Goal: Answer question/provide support

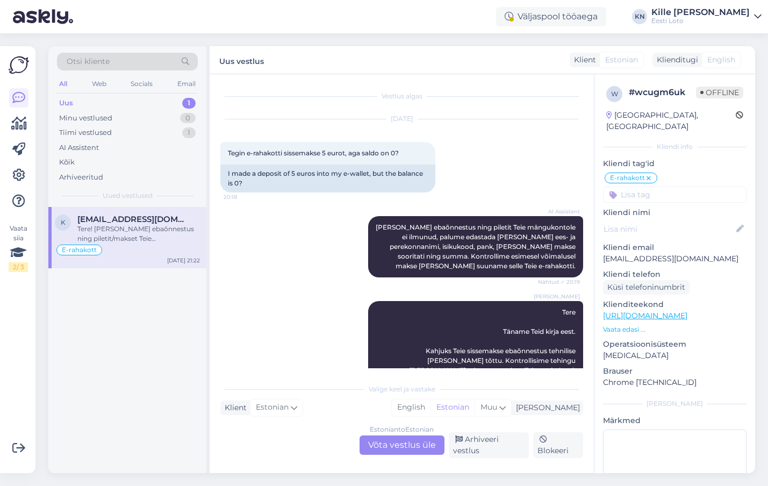
scroll to position [43, 0]
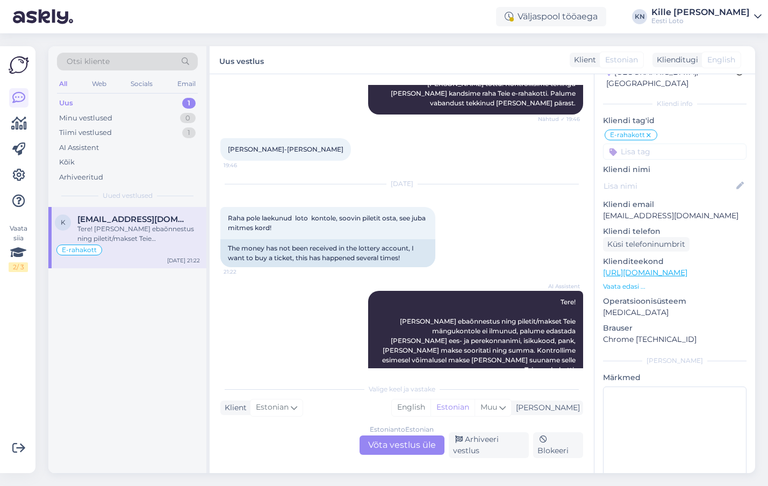
click at [113, 94] on div "Otsi kliente All Web Socials Email Uus 1 Minu vestlused 0 Tiimi vestlused 1 AI …" at bounding box center [127, 126] width 158 height 161
click at [112, 98] on div "Uus 1" at bounding box center [127, 103] width 141 height 15
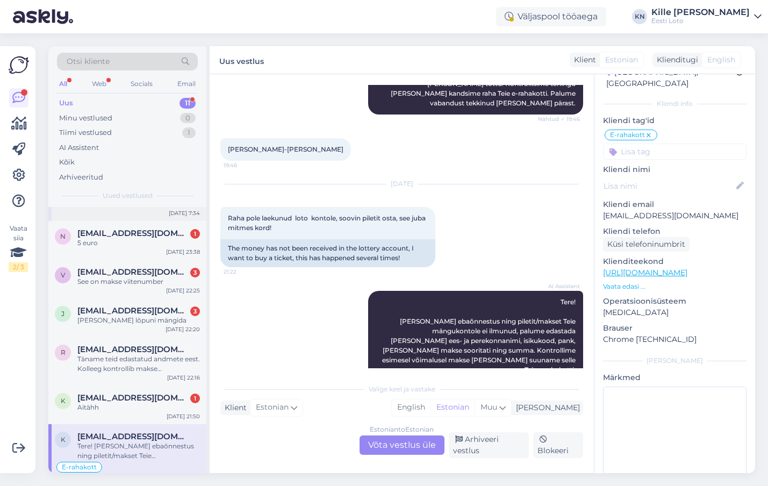
scroll to position [211, 0]
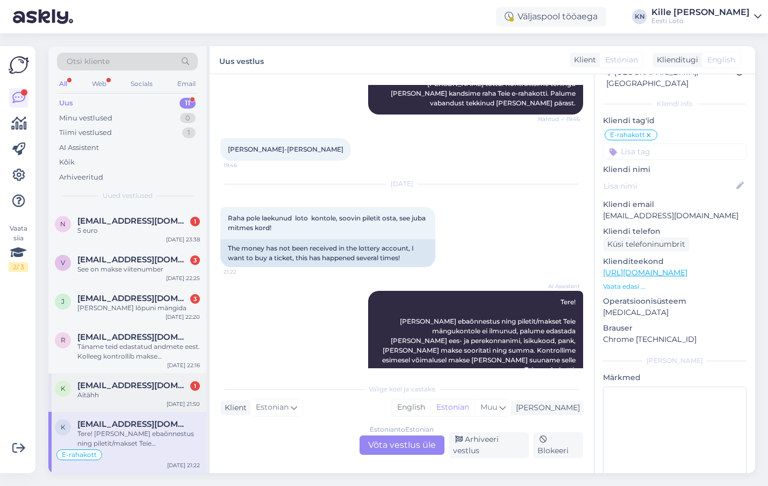
click at [116, 387] on span "[EMAIL_ADDRESS][DOMAIN_NAME]" at bounding box center [133, 386] width 112 height 10
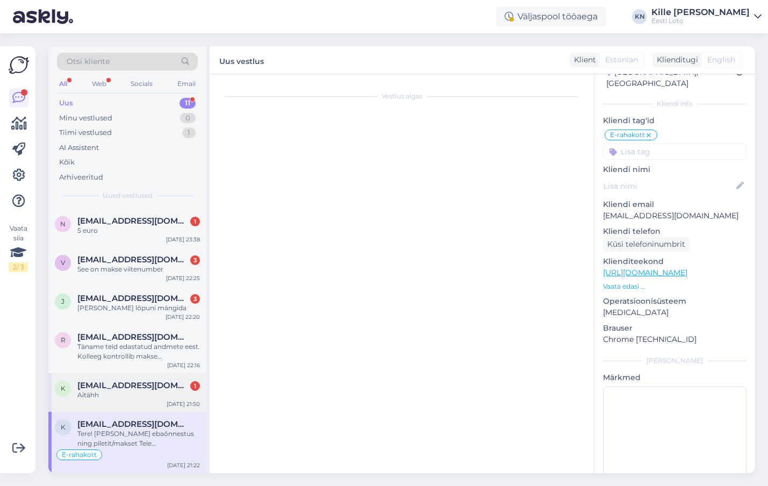
scroll to position [42, 0]
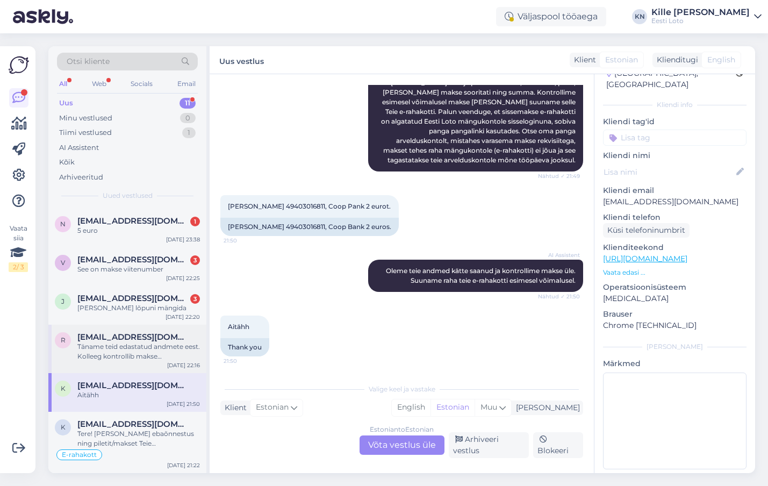
click at [138, 339] on span "[EMAIL_ADDRESS][DOMAIN_NAME]" at bounding box center [133, 337] width 112 height 10
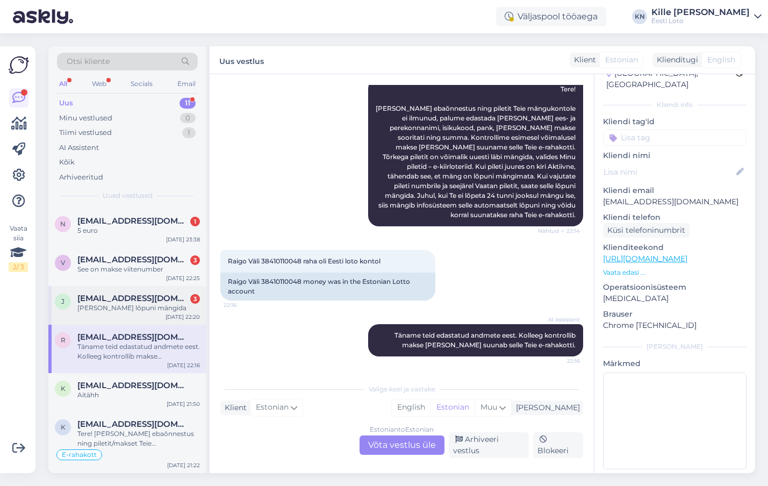
click at [130, 299] on span "[EMAIL_ADDRESS][DOMAIN_NAME]" at bounding box center [133, 299] width 112 height 10
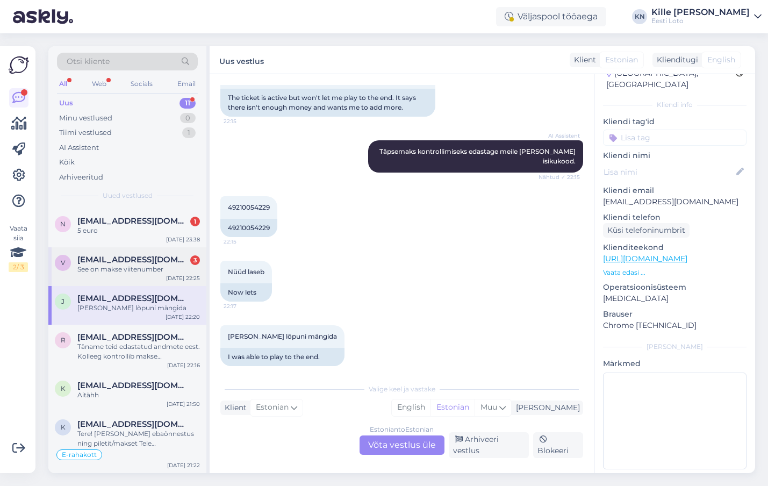
click at [126, 261] on span "[EMAIL_ADDRESS][DOMAIN_NAME]" at bounding box center [133, 260] width 112 height 10
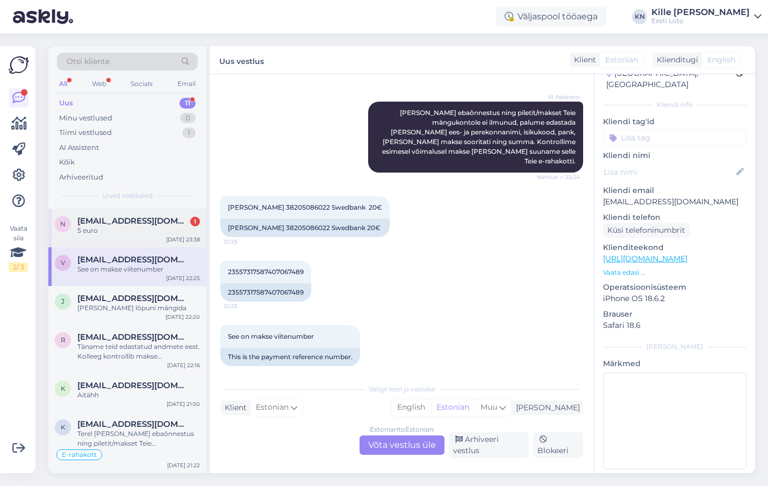
click at [120, 229] on div "5 euro" at bounding box center [138, 231] width 123 height 10
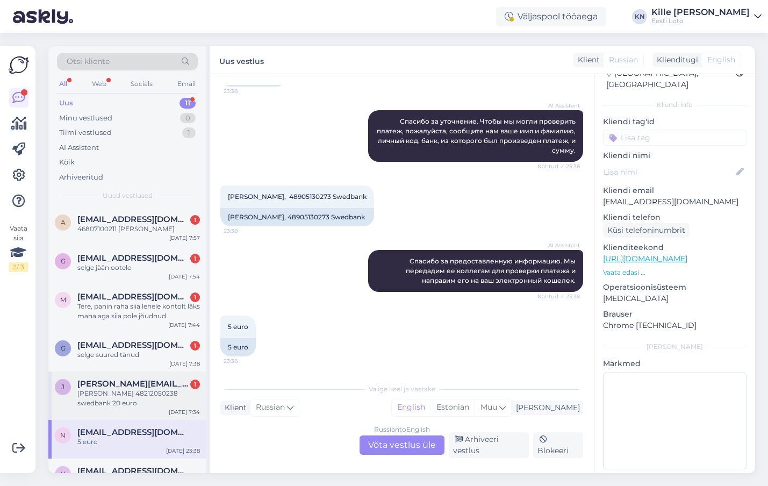
scroll to position [211, 0]
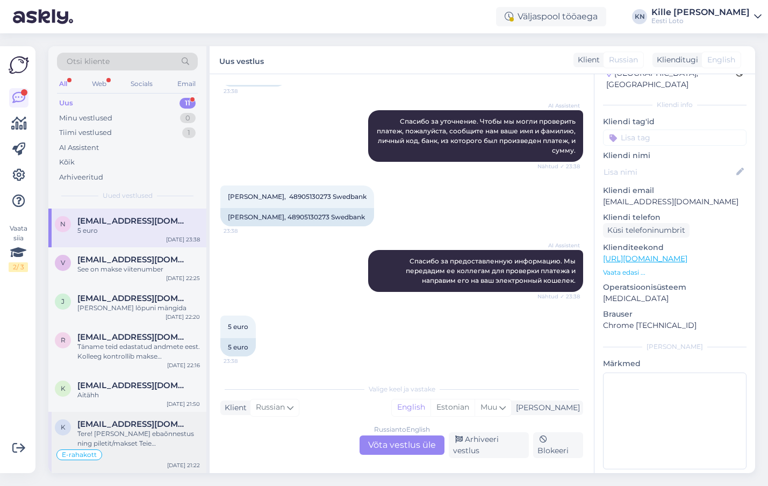
click at [93, 434] on div "Tere! [PERSON_NAME] ebaõnnestus ning piletit/makset Teie mängukontole ei ilmunu…" at bounding box center [138, 438] width 123 height 19
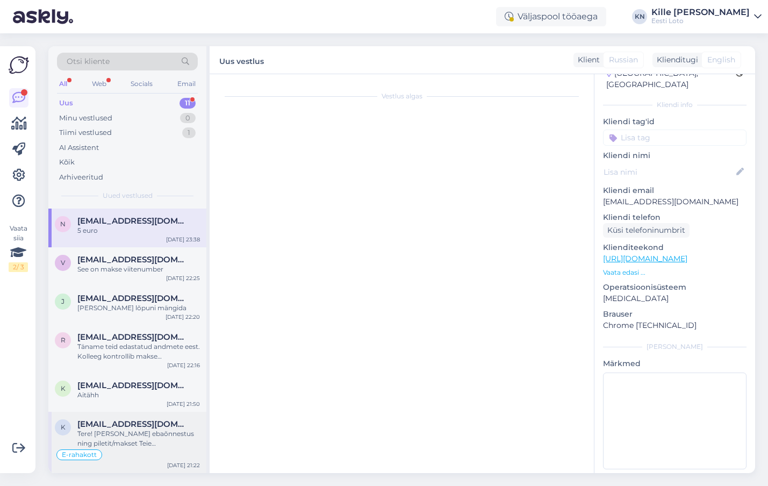
scroll to position [854, 0]
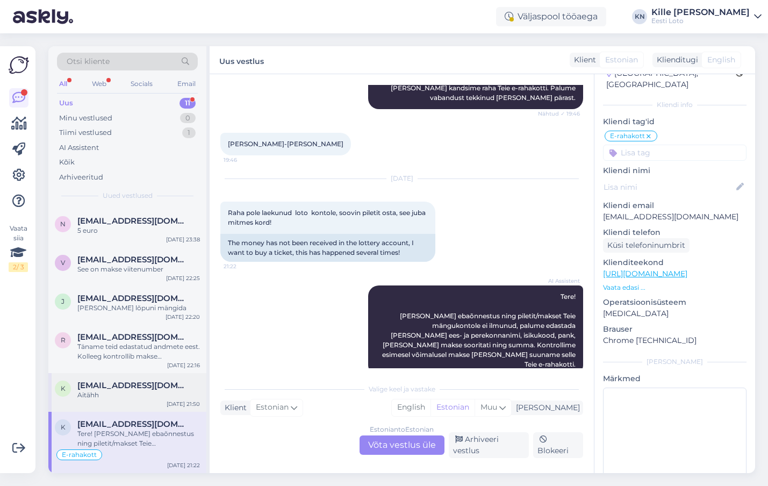
click at [98, 393] on div "Aitähh" at bounding box center [138, 395] width 123 height 10
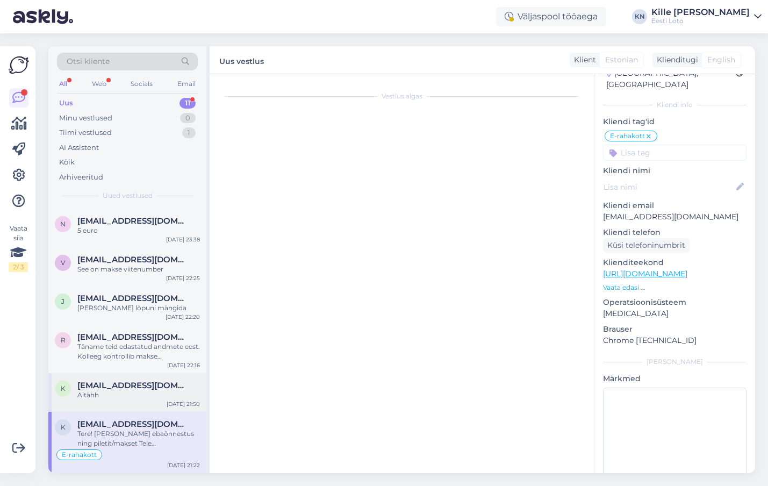
scroll to position [352, 0]
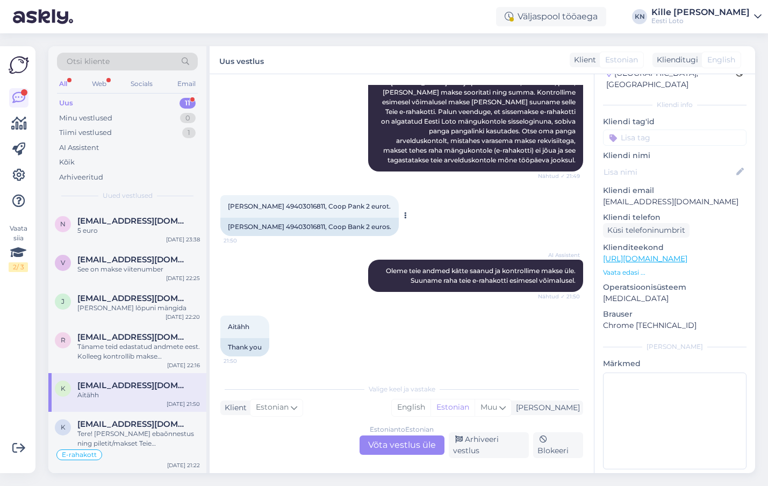
click at [280, 205] on span "[PERSON_NAME] 49403016811, Coop Pank 2 eurot." at bounding box center [309, 206] width 163 height 8
copy span "49403016811"
click at [455, 325] on div "Aitähh 21:50 Thank you" at bounding box center [401, 336] width 363 height 65
click at [661, 130] on input at bounding box center [675, 138] width 144 height 16
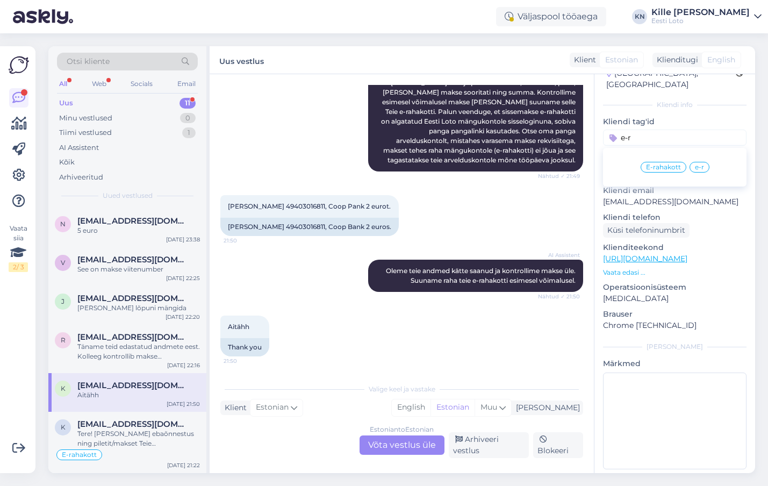
type input "e-r"
click at [664, 164] on span "E-rahakott" at bounding box center [663, 167] width 35 height 6
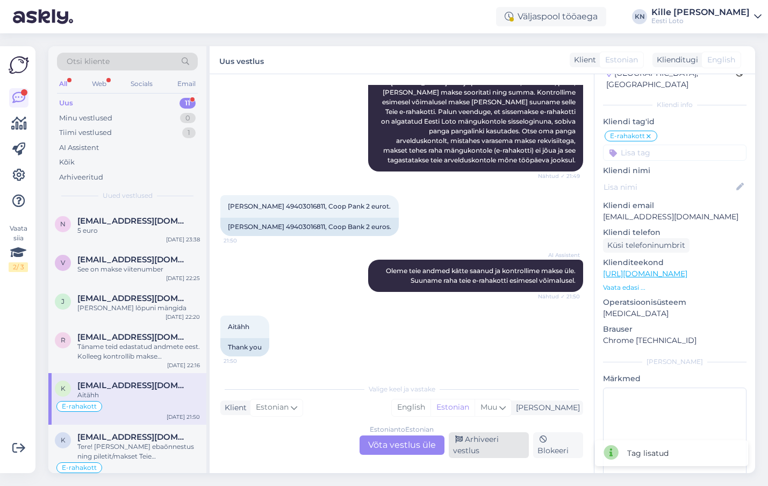
click at [490, 439] on div "Arhiveeri vestlus" at bounding box center [489, 445] width 80 height 26
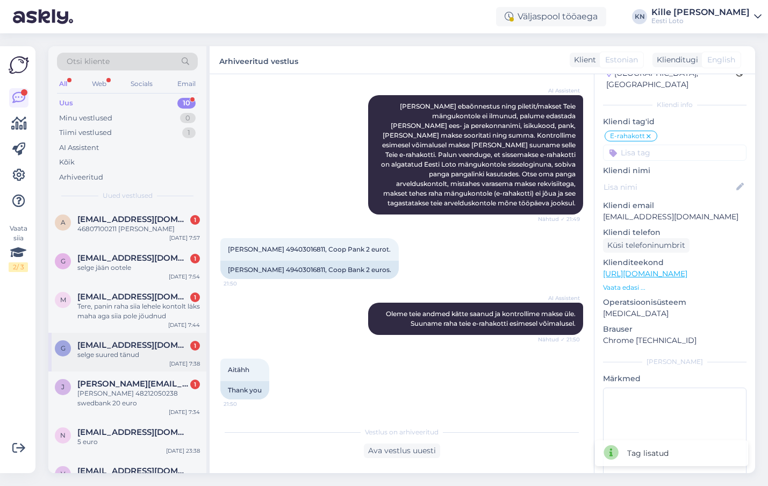
scroll to position [173, 0]
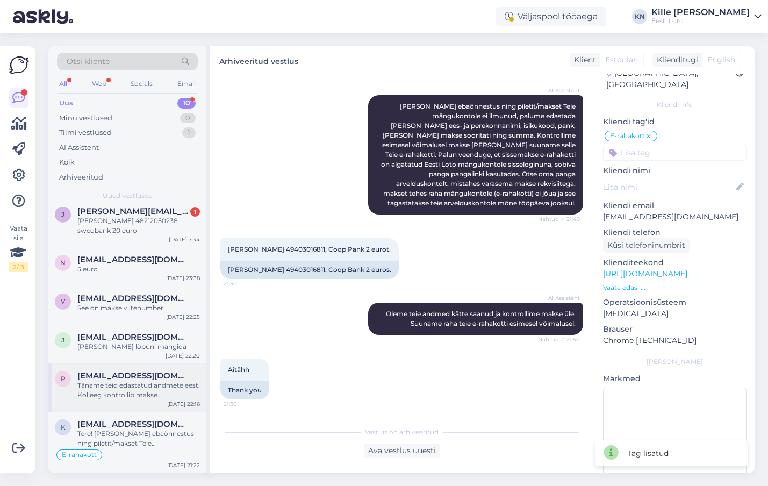
click at [102, 382] on div "Täname teid edastatud andmete eest. Kolleeg kontrollib makse [PERSON_NAME] suun…" at bounding box center [138, 390] width 123 height 19
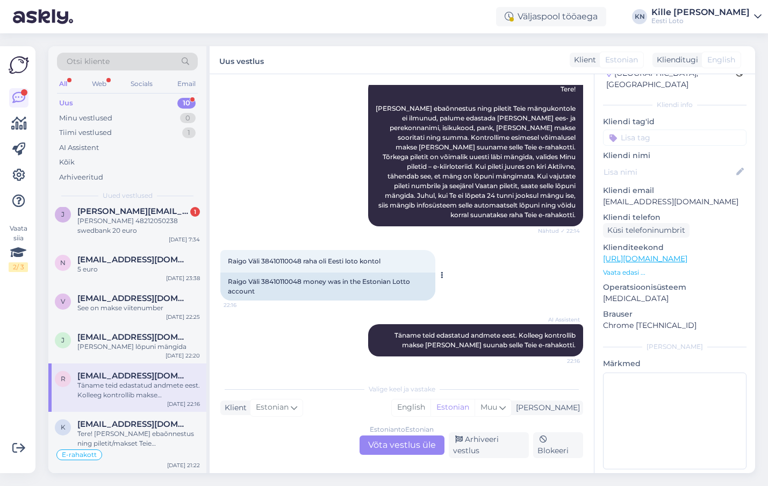
click at [284, 258] on span "Raigo Väli 38410110048 raha oli Eesti loto kontol" at bounding box center [304, 261] width 153 height 8
copy span "38410110048"
click at [284, 258] on span "Raigo Väli 38410110048 raha oli Eesti loto kontol" at bounding box center [304, 261] width 153 height 8
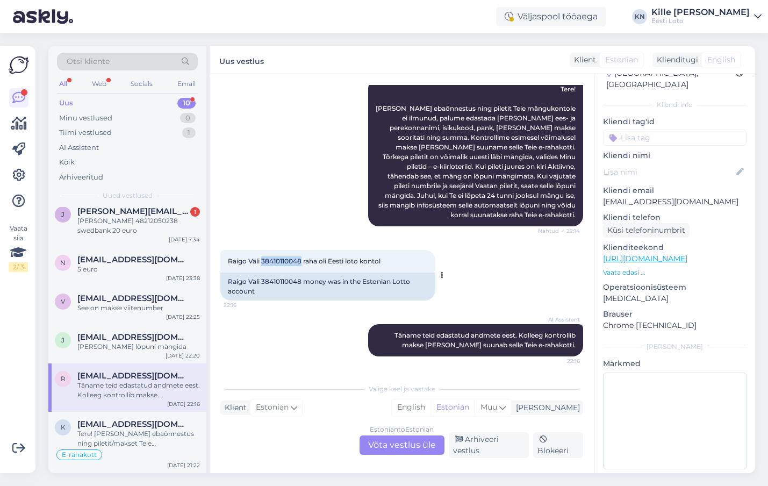
copy span "38410110048"
click at [632, 130] on input at bounding box center [675, 138] width 144 height 16
type input "e-kii"
click at [668, 162] on div "e-kiirloterii" at bounding box center [675, 167] width 45 height 11
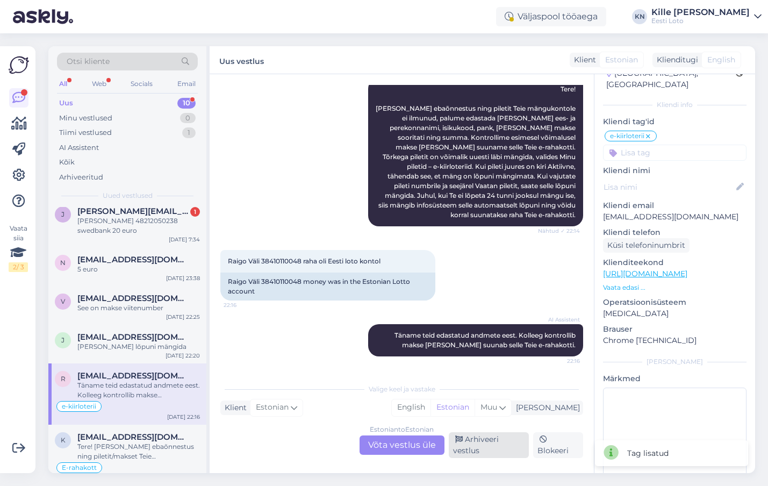
click at [475, 450] on div "Arhiveeri vestlus" at bounding box center [489, 445] width 80 height 26
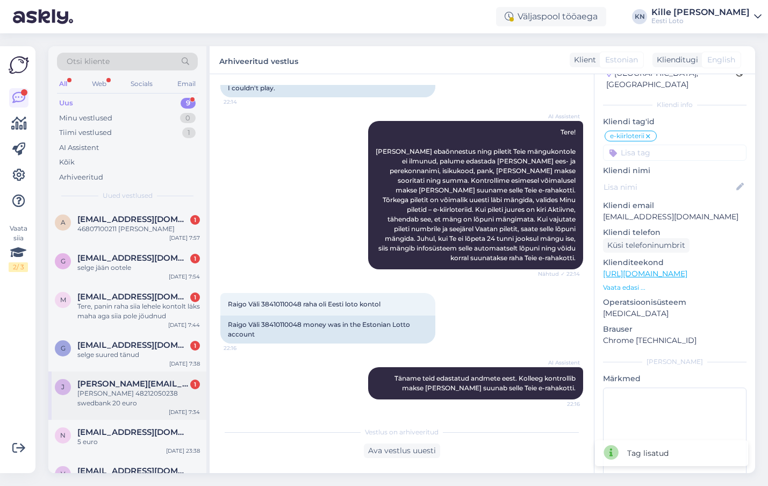
scroll to position [124, 0]
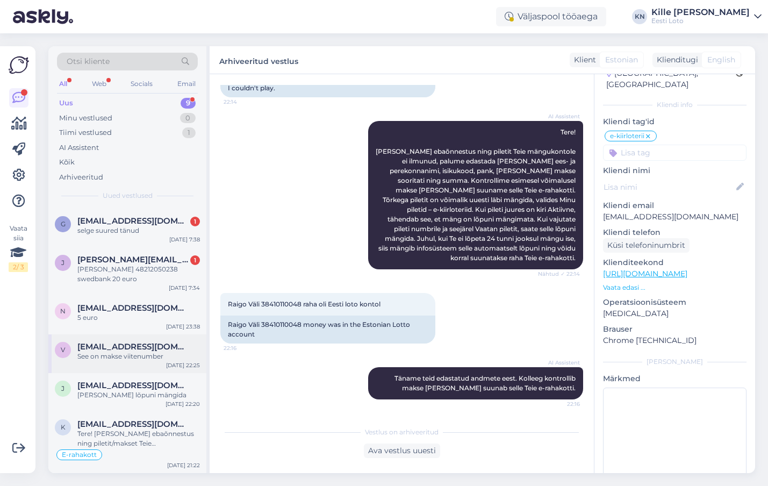
click at [108, 350] on span "[EMAIL_ADDRESS][DOMAIN_NAME]" at bounding box center [133, 347] width 112 height 10
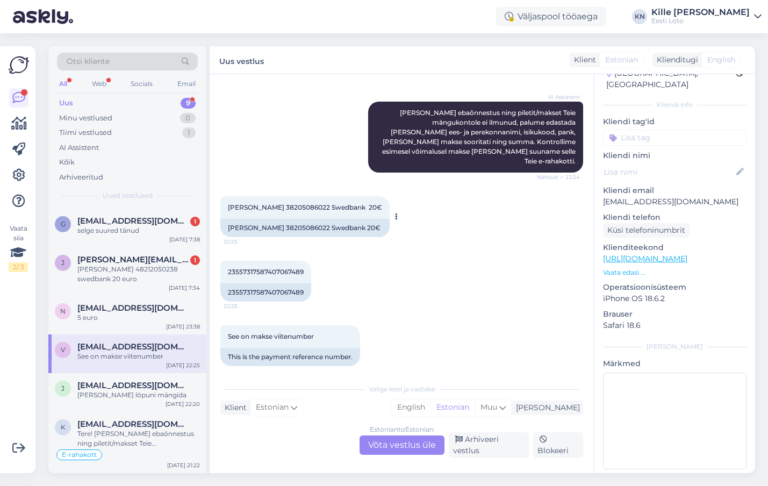
click at [274, 203] on span "[PERSON_NAME] 38205086022 Swedbank 20€" at bounding box center [305, 207] width 154 height 8
copy span "38205086022"
click at [338, 348] on div "This is the payment reference number." at bounding box center [290, 357] width 140 height 18
click at [632, 130] on input at bounding box center [675, 138] width 144 height 16
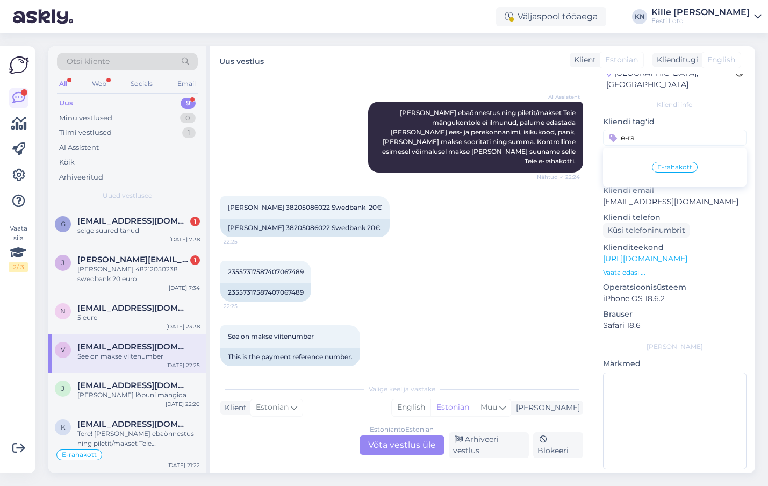
type input "e-ra"
click at [664, 152] on div "E-rahakott" at bounding box center [675, 167] width 144 height 30
click at [666, 164] on span "E-rahakott" at bounding box center [675, 167] width 35 height 6
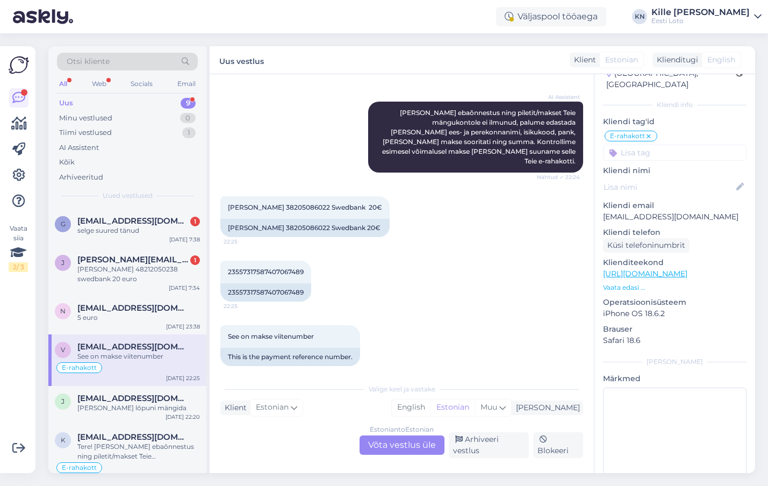
click at [387, 447] on div "Estonian to Estonian Võta vestlus üle" at bounding box center [402, 445] width 85 height 19
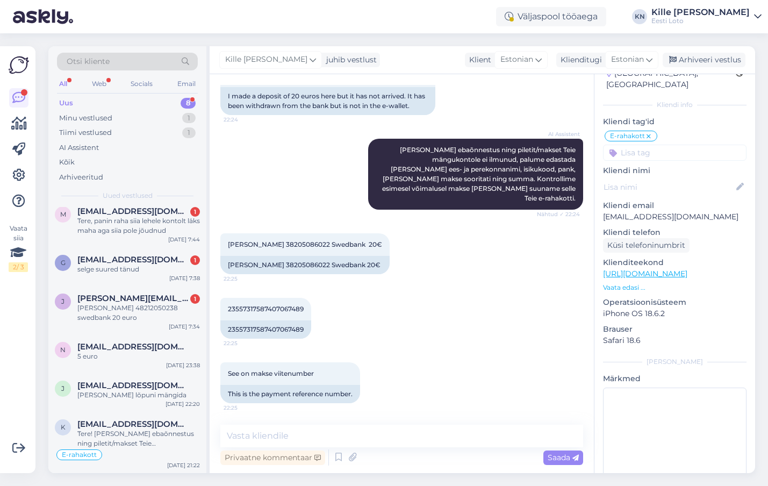
scroll to position [0, 0]
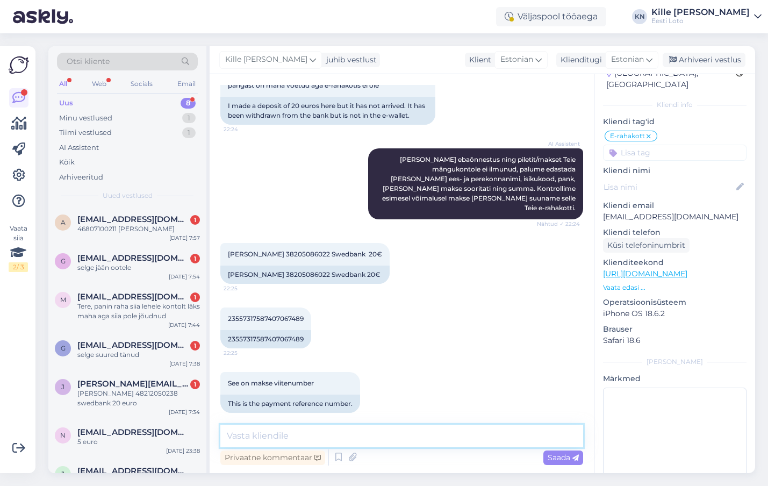
click at [355, 439] on textarea at bounding box center [401, 436] width 363 height 23
paste textarea "Kahjuks Teie sissemakse ebaõnnestus tehnilise [PERSON_NAME] tõttu. Kontrollisim…"
type textarea "Kahjuks Teie sissemakse ebaõnnestus tehnilise [PERSON_NAME] tõttu. Kontrollisim…"
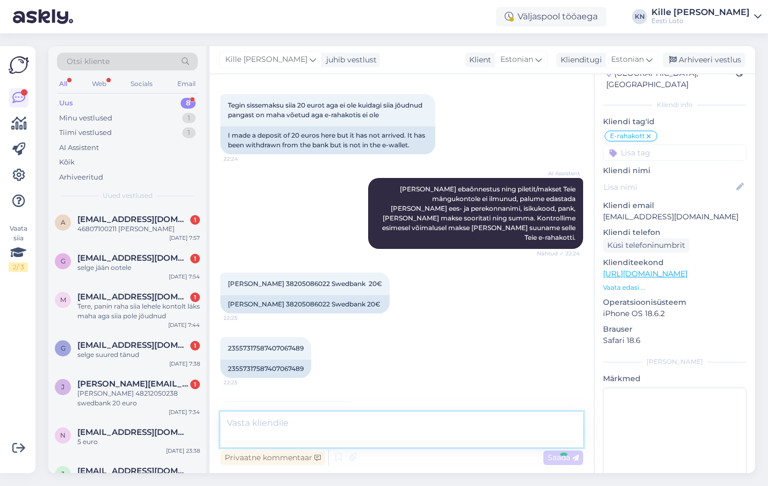
scroll to position [267, 0]
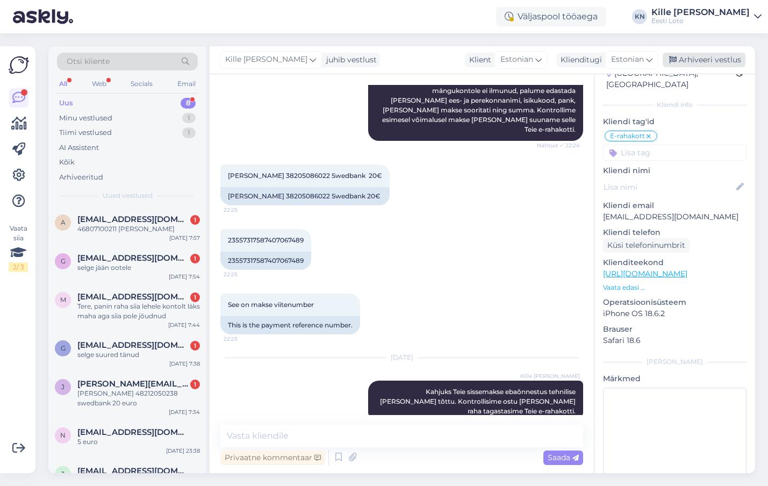
click at [688, 56] on div "Arhiveeri vestlus" at bounding box center [704, 60] width 83 height 15
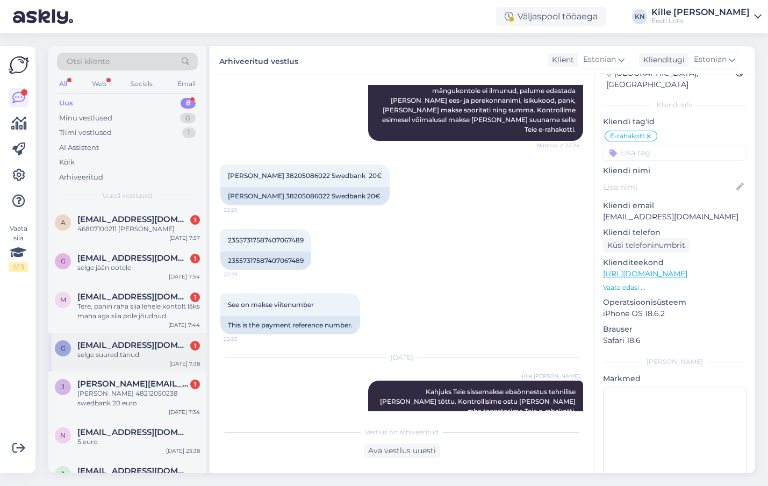
scroll to position [85, 0]
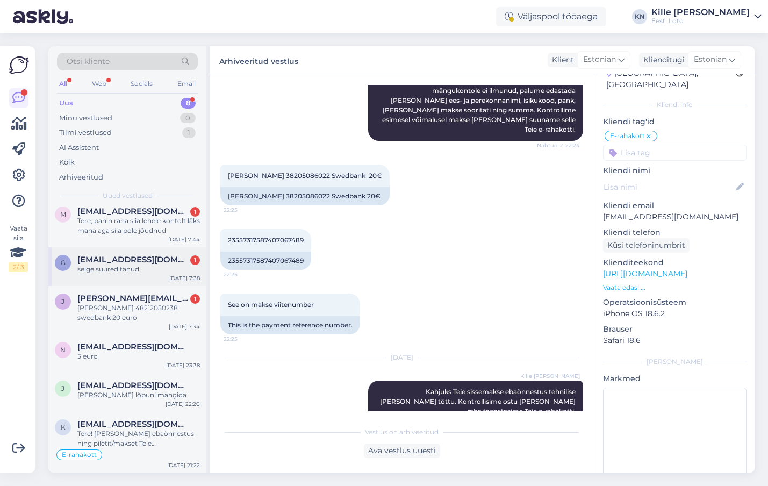
click at [115, 358] on div "5 euro" at bounding box center [138, 357] width 123 height 10
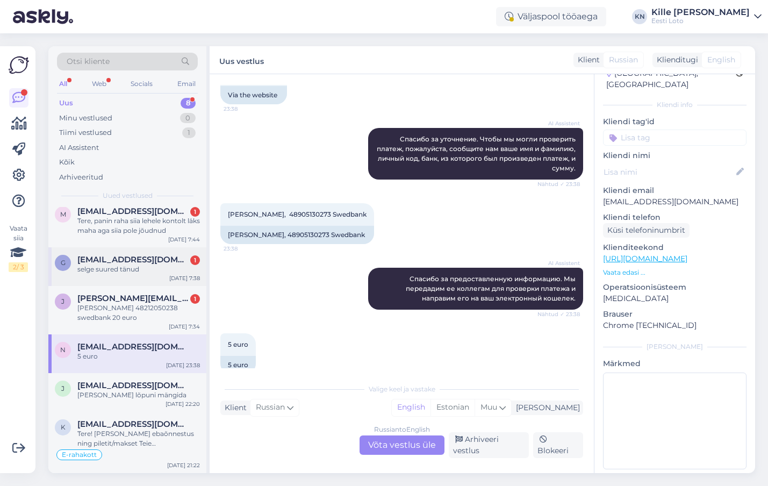
scroll to position [284, 0]
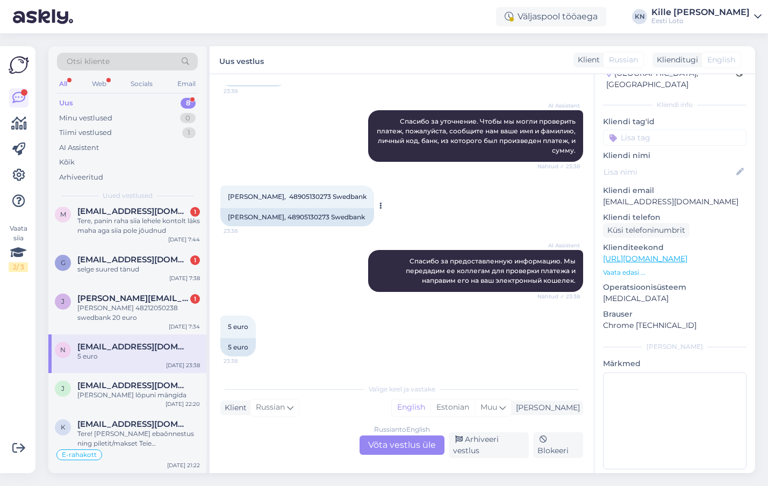
click at [317, 197] on span "[PERSON_NAME], 48905130273 Swedbank" at bounding box center [297, 196] width 139 height 8
copy span "48905130273"
click at [634, 130] on input at bounding box center [675, 138] width 144 height 16
type input "e-r"
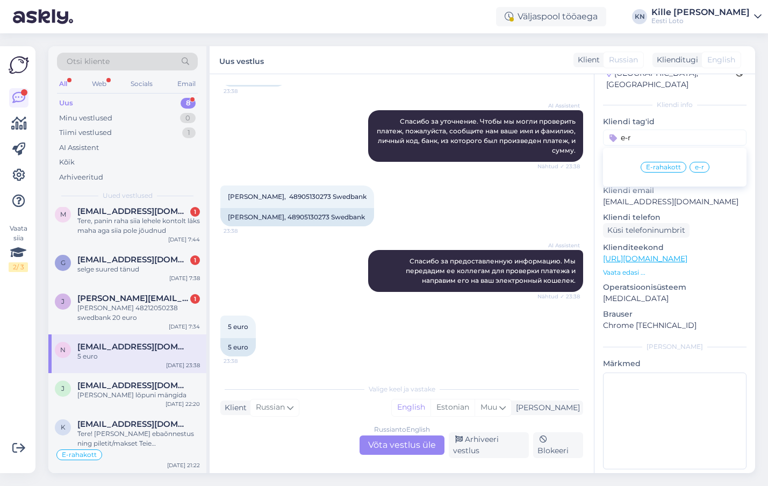
click at [662, 164] on span "E-rahakott" at bounding box center [663, 167] width 35 height 6
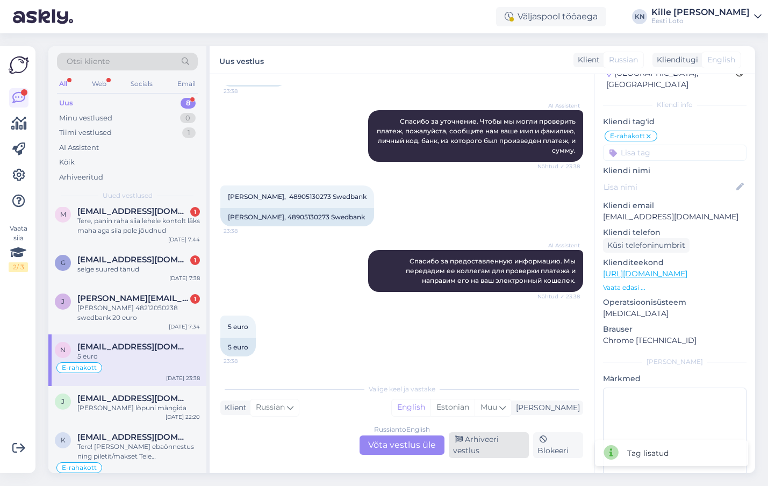
click at [501, 437] on div "Arhiveeri vestlus" at bounding box center [489, 445] width 80 height 26
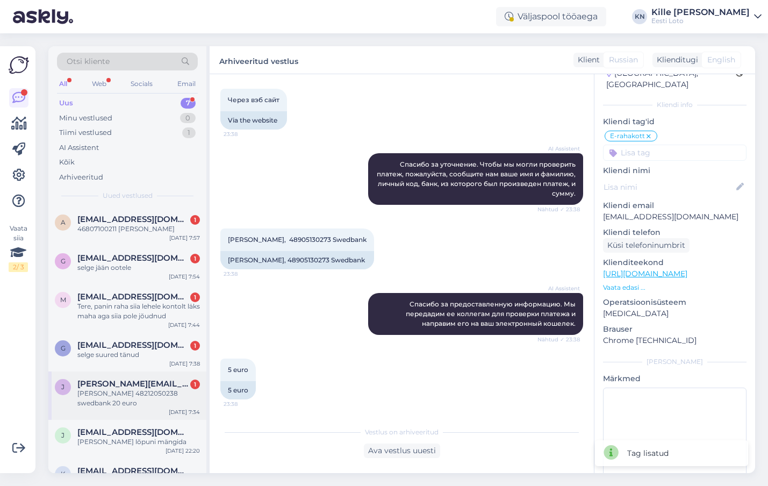
scroll to position [47, 0]
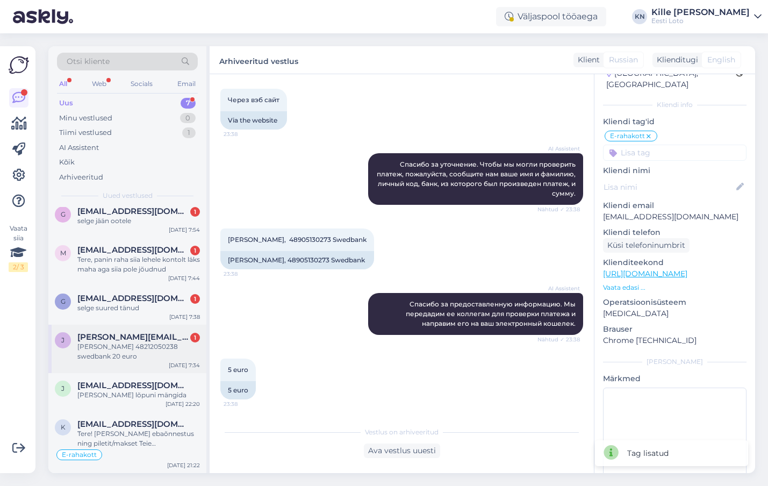
click at [116, 348] on div "[PERSON_NAME] 48212050238 swedbank 20 euro" at bounding box center [138, 351] width 123 height 19
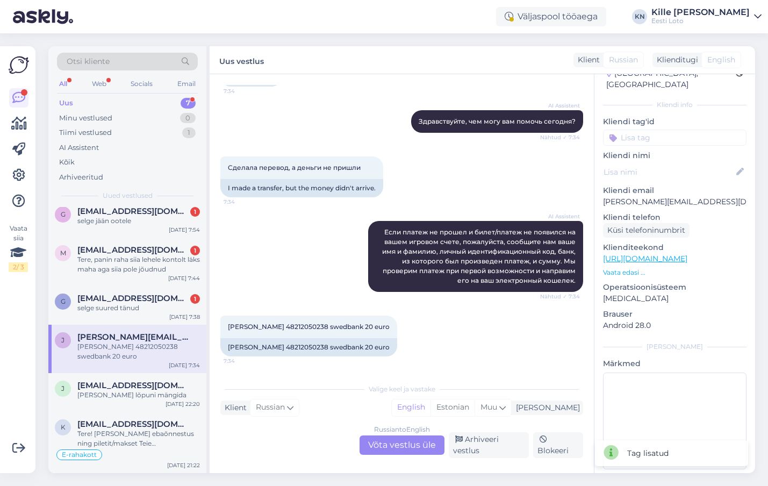
scroll to position [96, 0]
click at [298, 327] on span "[PERSON_NAME] 48212050238 swedbank 20 euro" at bounding box center [309, 327] width 162 height 8
copy span "48212050238"
click at [320, 330] on span "[PERSON_NAME] 48212050238 swedbank 20 euro" at bounding box center [309, 327] width 162 height 8
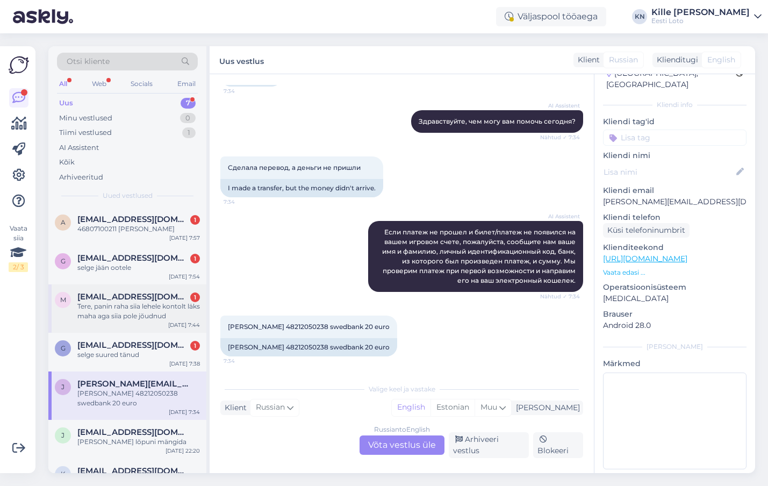
scroll to position [47, 0]
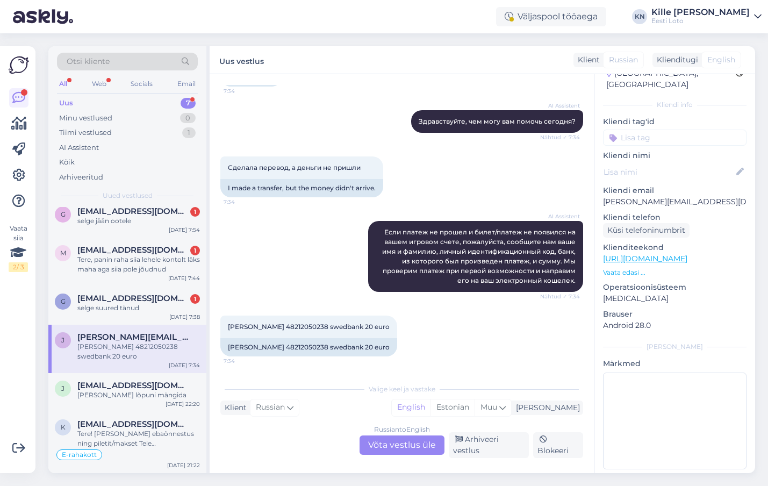
click at [379, 445] on div "Russian to English Võta vestlus üle" at bounding box center [402, 445] width 85 height 19
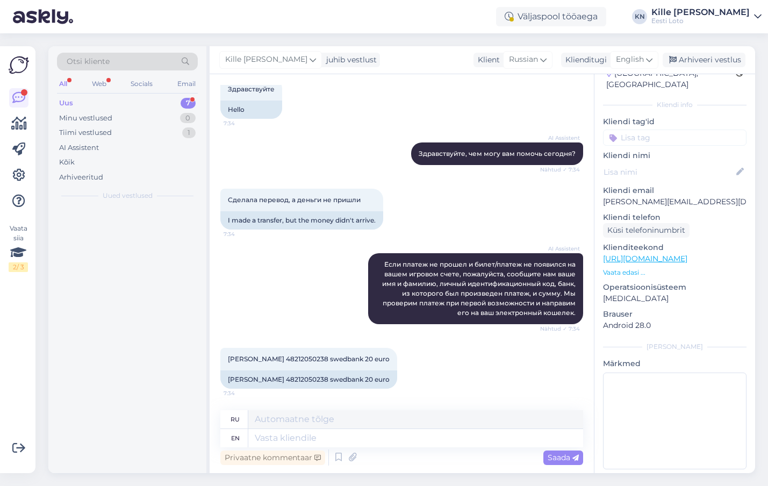
scroll to position [0, 0]
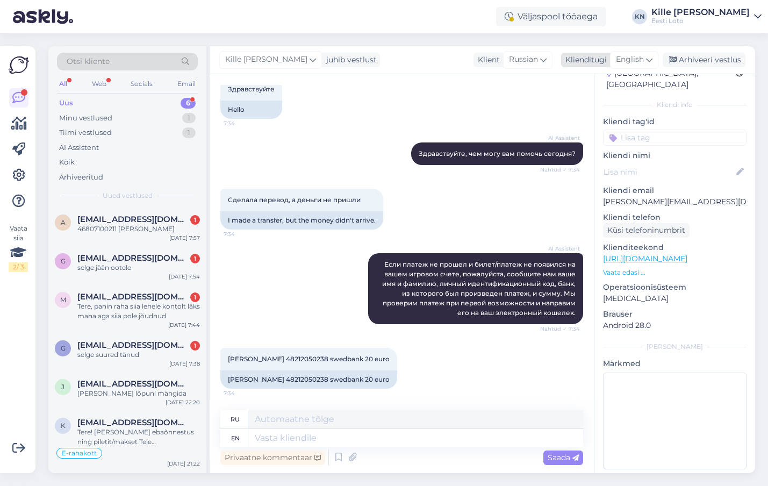
click at [636, 55] on span "English" at bounding box center [630, 60] width 28 height 12
click at [610, 101] on link "Estonian" at bounding box center [610, 107] width 118 height 17
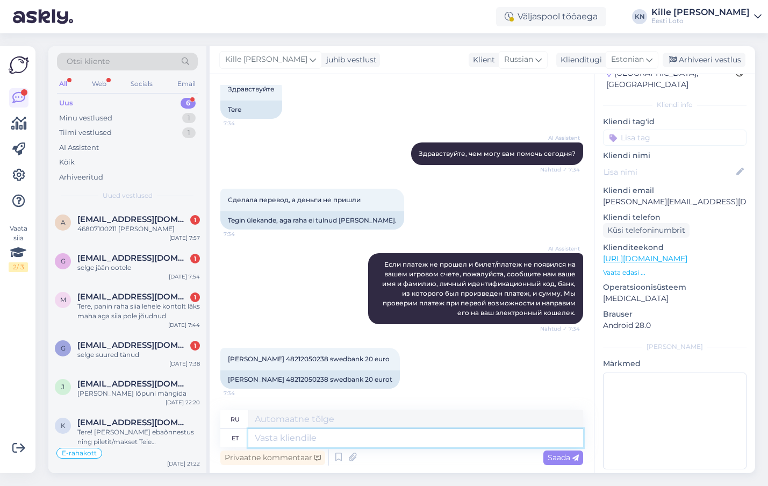
click at [318, 446] on textarea at bounding box center [415, 438] width 335 height 18
paste textarea "Kahjuks Teie sissemakse ebaõnnestus tehnilise [PERSON_NAME] tõttu. Kontrollisim…"
type textarea "Kahjuks Teie sissemakse ebaõnnestus tehnilise [PERSON_NAME] tõttu. Kontrollisim…"
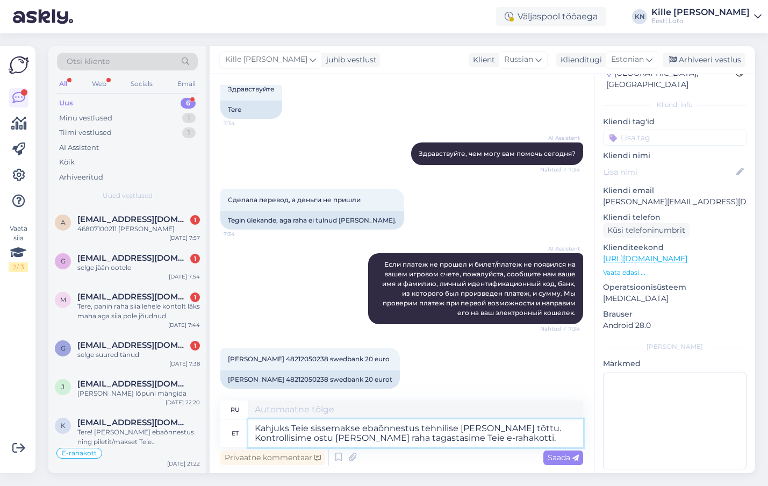
type textarea "К сожалению, ваш депозит не был зачислен из-за технической ошибки. Мы проверили…"
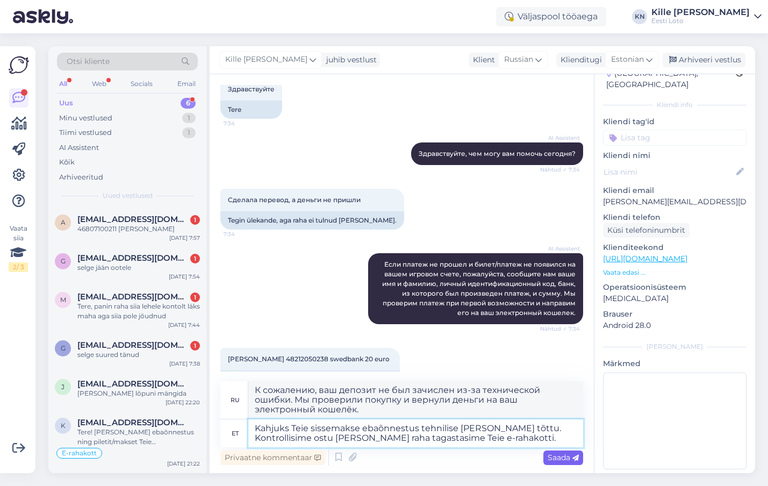
type textarea "Kahjuks Teie sissemakse ebaõnnestus tehnilise [PERSON_NAME] tõttu. Kontrollisim…"
click at [558, 461] on span "Saada" at bounding box center [563, 458] width 31 height 10
click at [550, 456] on span "Saada" at bounding box center [563, 458] width 31 height 10
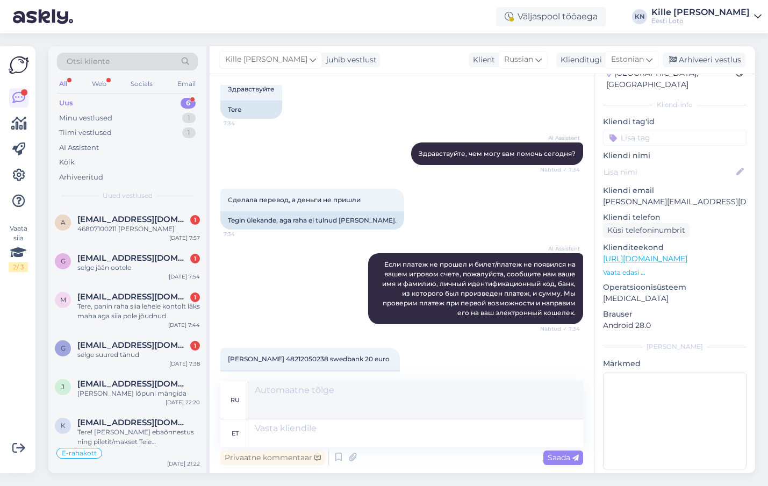
scroll to position [158, 0]
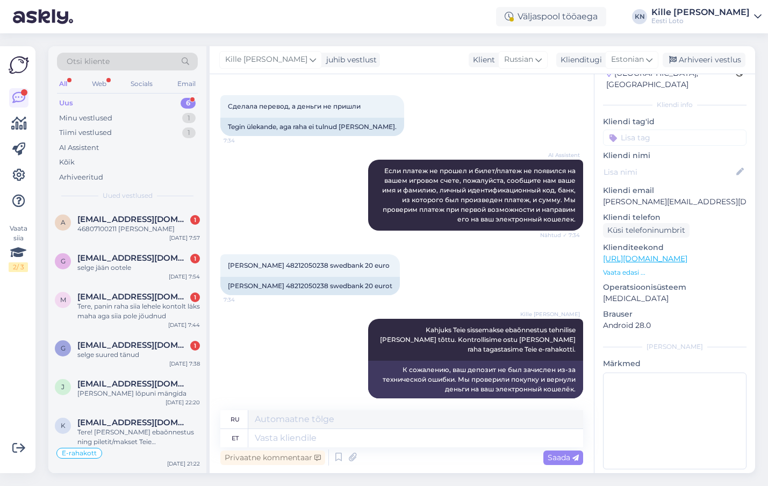
click at [629, 130] on input at bounding box center [675, 138] width 144 height 16
type input "e-r"
click at [659, 164] on span "E-rahakott" at bounding box center [663, 167] width 35 height 6
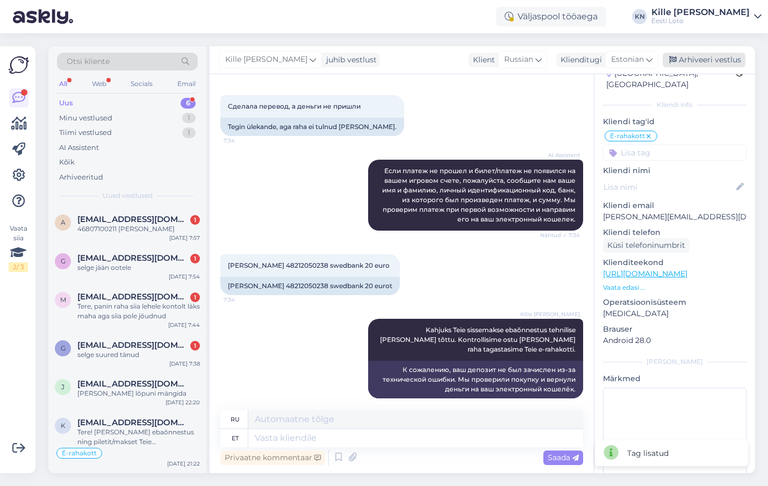
click at [686, 59] on div "Arhiveeri vestlus" at bounding box center [704, 60] width 83 height 15
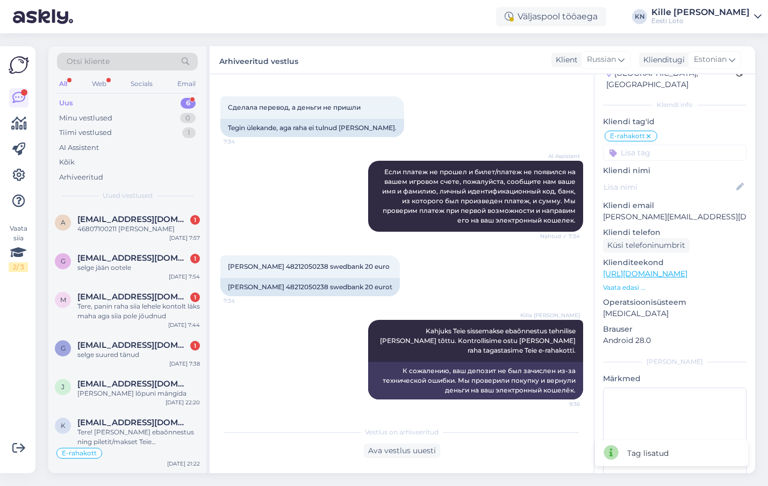
scroll to position [147, 0]
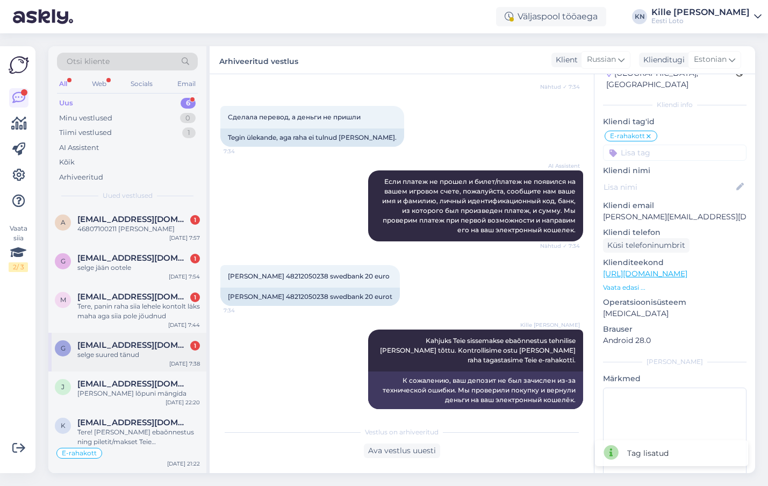
click at [114, 359] on div "selge suured tänud" at bounding box center [138, 355] width 123 height 10
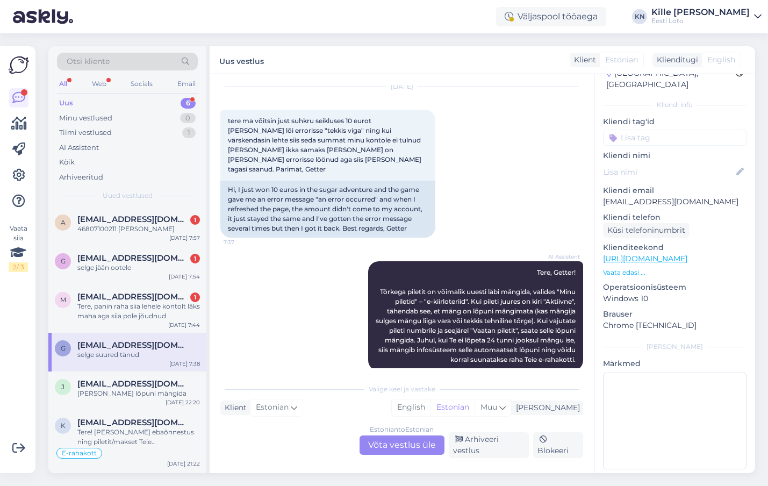
scroll to position [12, 0]
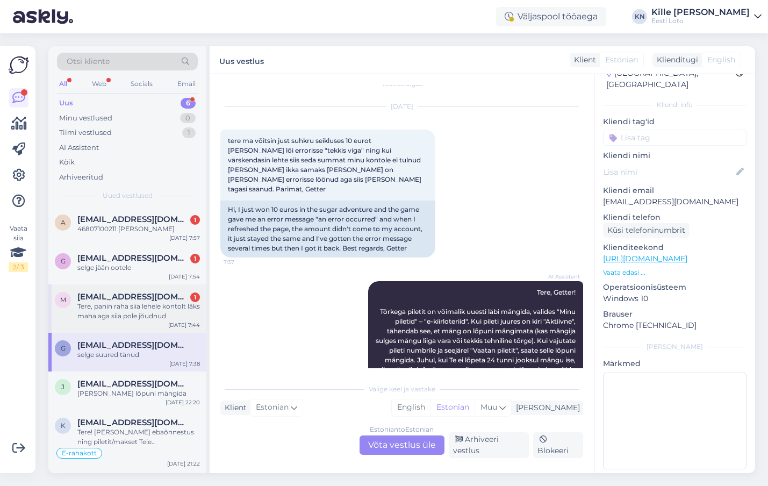
click at [111, 314] on div "Tere, panin raha siia lehele kontolt läks maha aga siia pole jõudnud" at bounding box center [138, 311] width 123 height 19
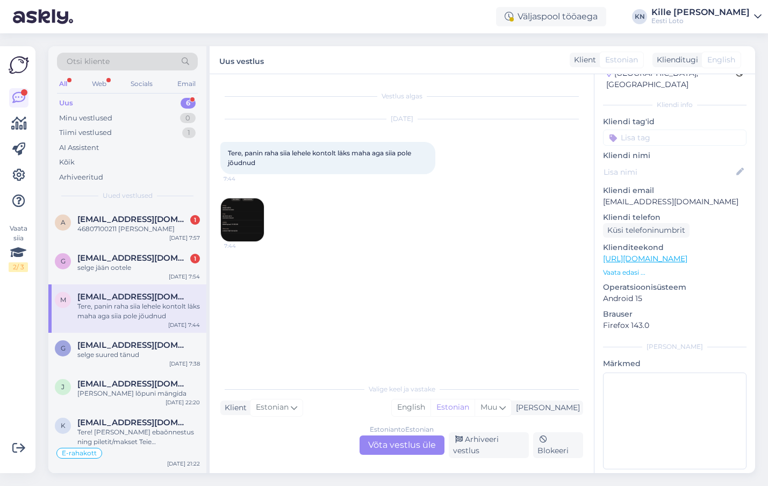
scroll to position [0, 0]
click at [222, 224] on img at bounding box center [242, 219] width 43 height 43
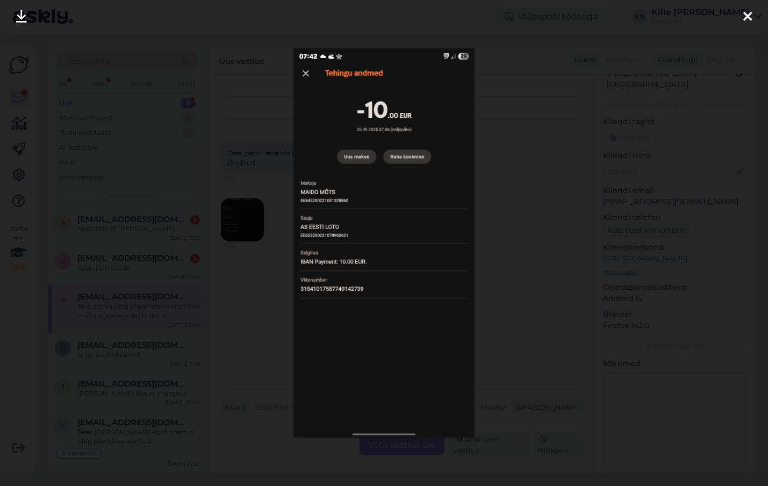
click at [540, 214] on div at bounding box center [384, 243] width 768 height 486
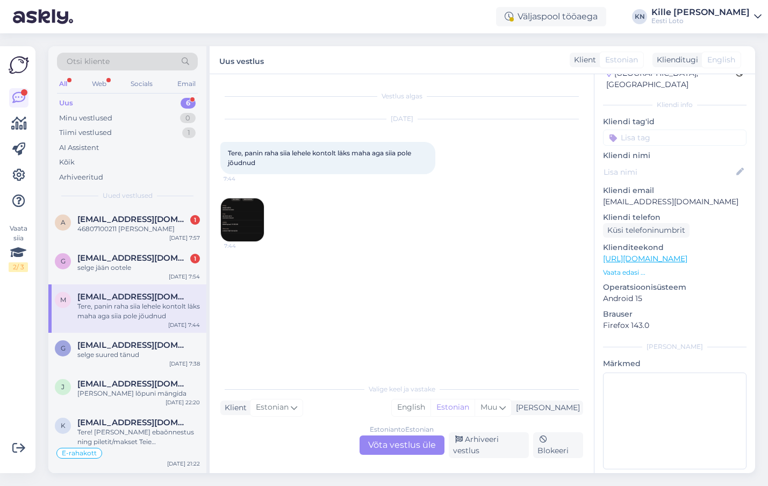
click at [239, 225] on img at bounding box center [242, 219] width 43 height 43
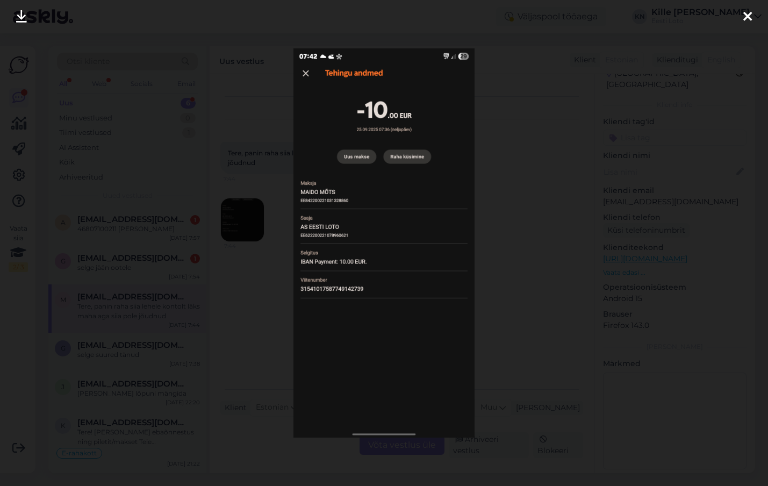
click at [233, 294] on div at bounding box center [384, 243] width 768 height 486
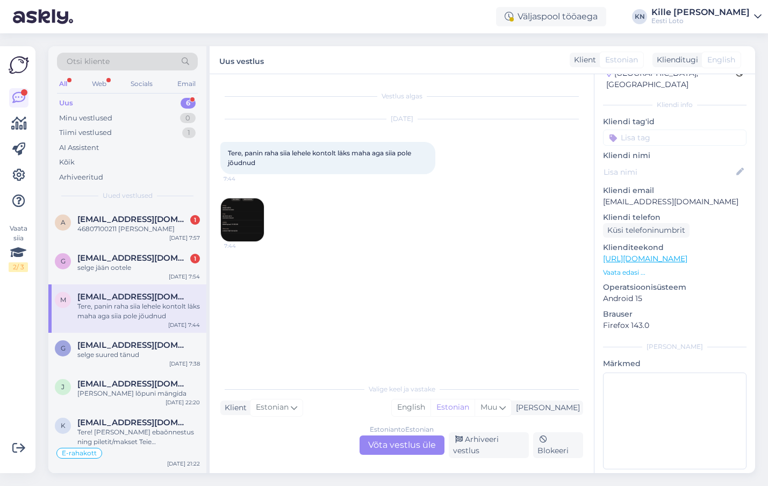
click at [395, 444] on div "Estonian to Estonian Võta vestlus üle" at bounding box center [402, 445] width 85 height 19
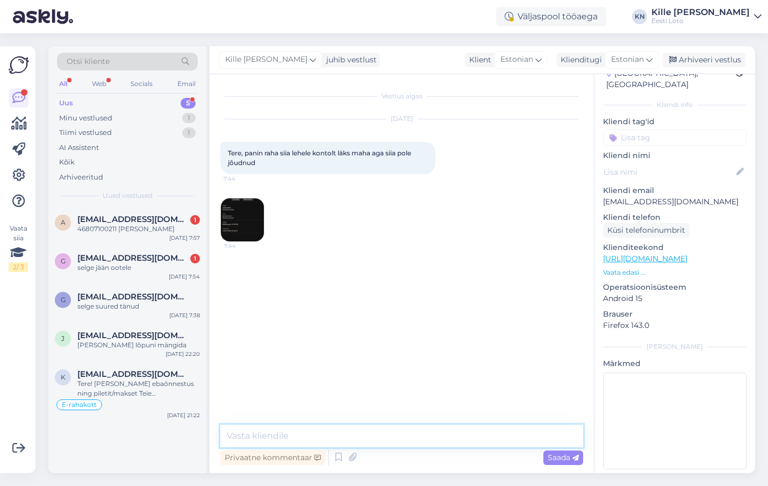
click at [373, 430] on textarea at bounding box center [401, 436] width 363 height 23
type textarea "Tere. Näeme, et raha laekus Teie e-rahakotti."
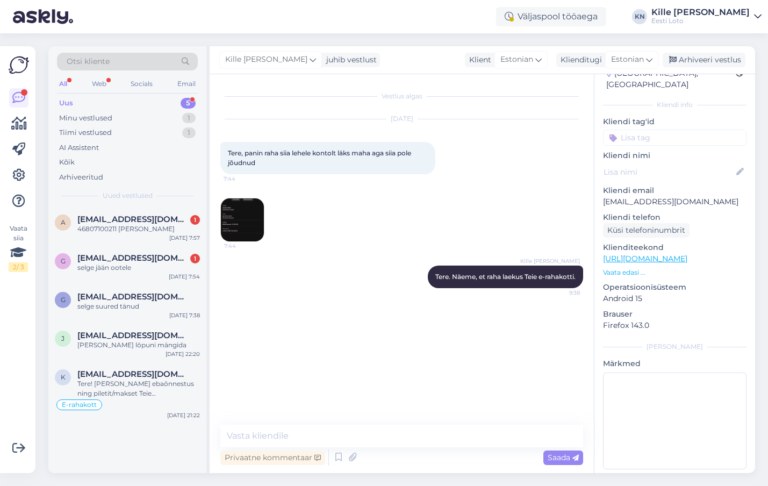
click at [645, 130] on input at bounding box center [675, 138] width 144 height 16
type input "e-ra"
click at [665, 164] on span "E-rahakott" at bounding box center [675, 167] width 35 height 6
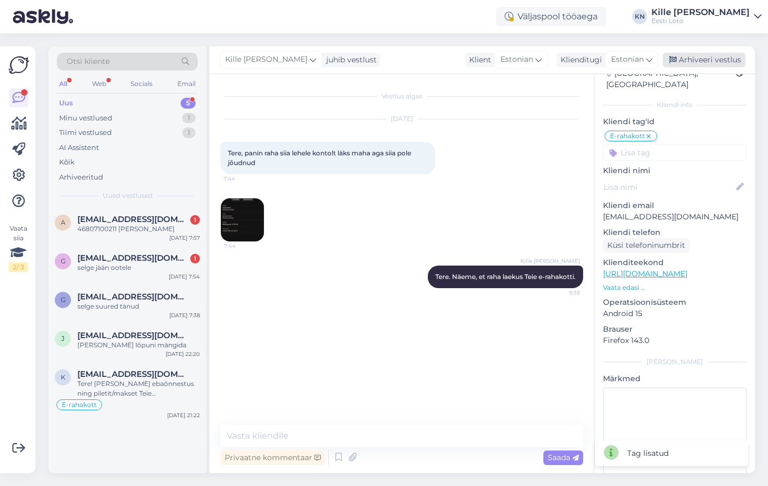
click at [688, 62] on div "Arhiveeri vestlus" at bounding box center [704, 60] width 83 height 15
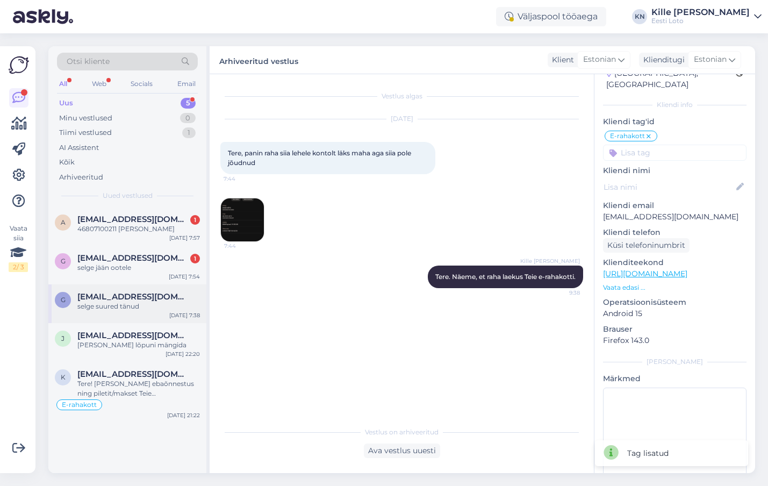
click at [127, 317] on div "g [EMAIL_ADDRESS][DOMAIN_NAME] selge suured tänud [DATE] 7:38" at bounding box center [127, 303] width 158 height 39
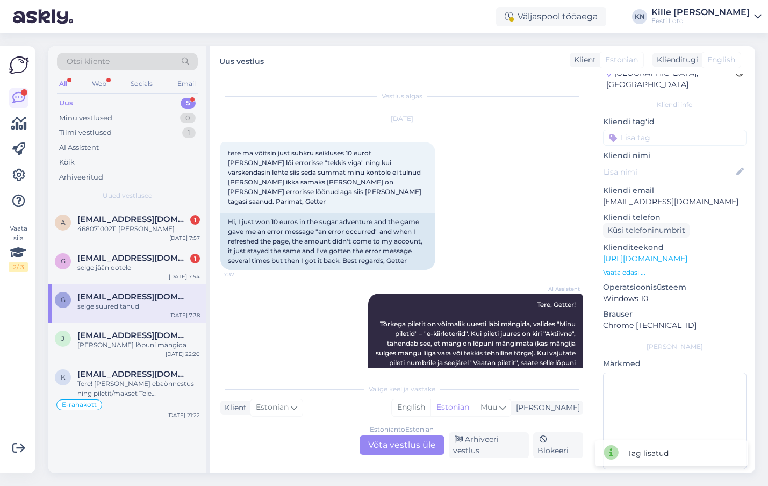
scroll to position [232, 0]
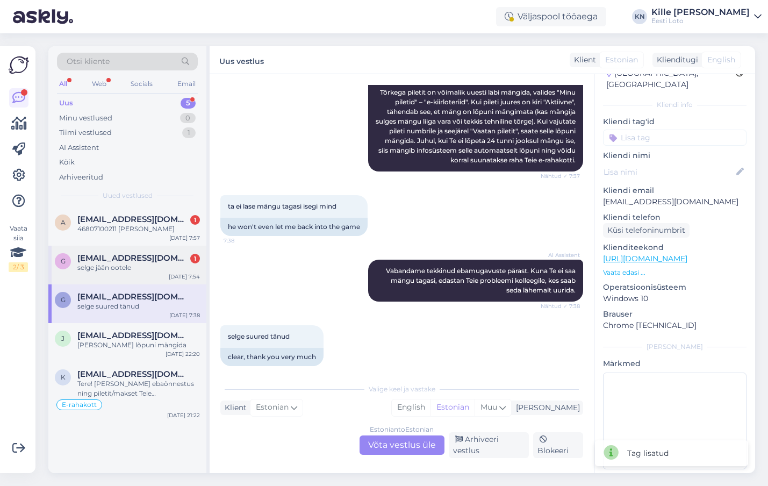
click at [131, 271] on div "selge jään ootele" at bounding box center [138, 268] width 123 height 10
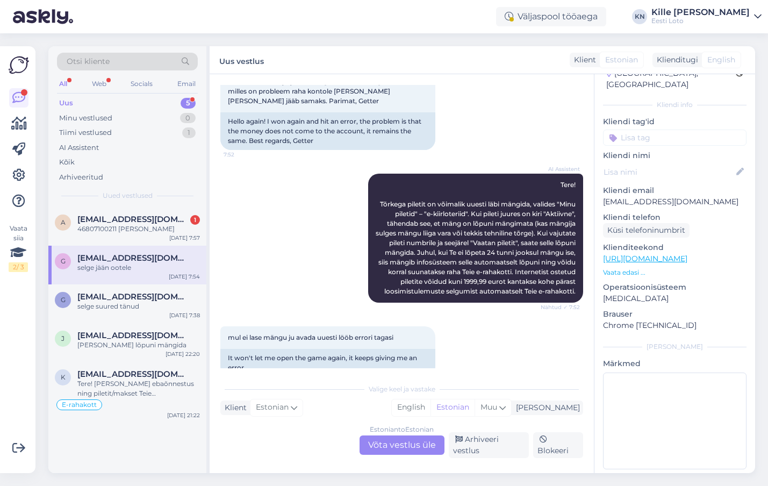
scroll to position [0, 0]
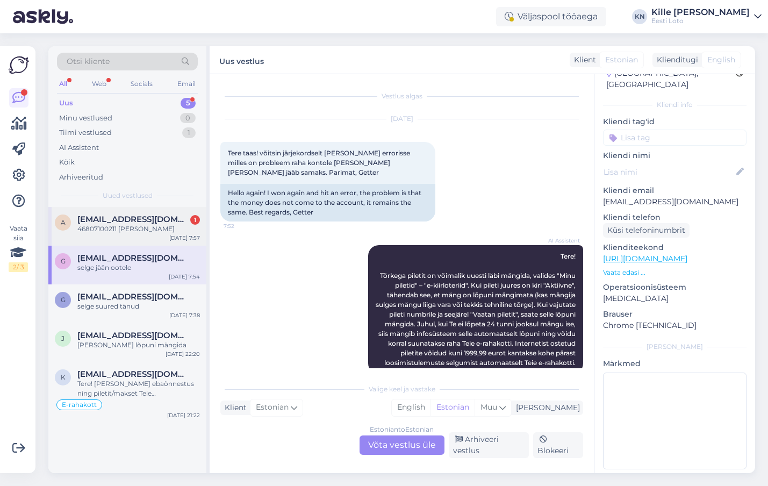
click at [116, 239] on div "a [EMAIL_ADDRESS][DOMAIN_NAME] 1 46807100211 [PERSON_NAME] [DATE] 7:57" at bounding box center [127, 226] width 158 height 39
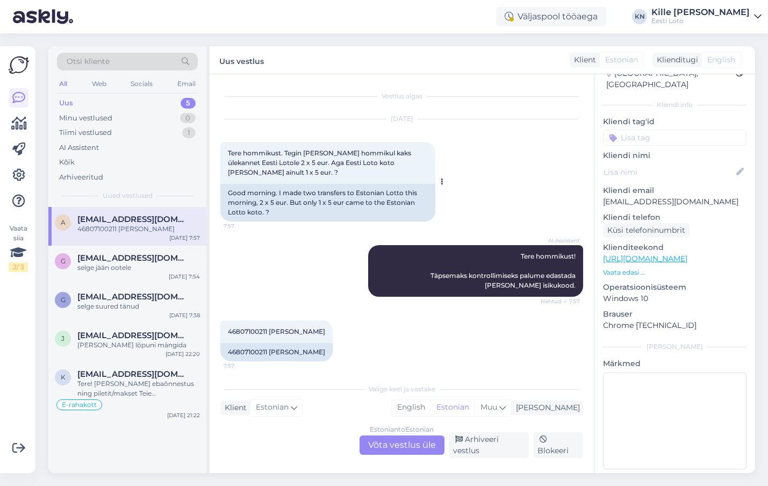
scroll to position [5, 0]
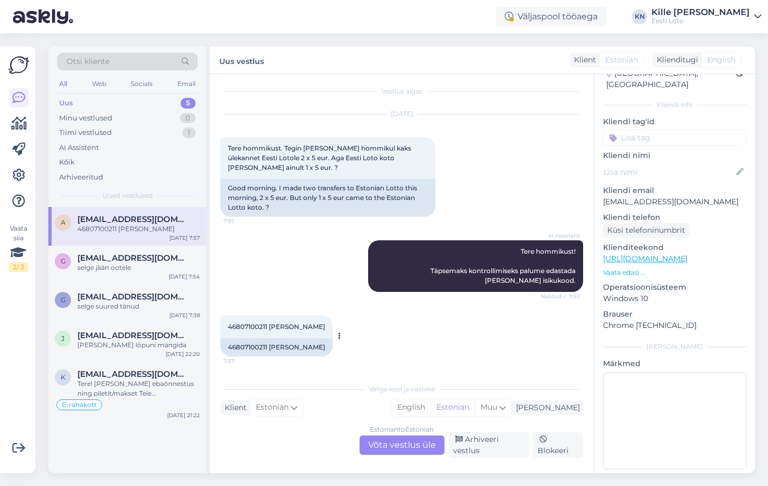
click at [251, 325] on span "46807100211 [PERSON_NAME]" at bounding box center [276, 327] width 97 height 8
copy span "46807100211"
click at [381, 440] on div "Estonian to Estonian Võta vestlus üle" at bounding box center [402, 445] width 85 height 19
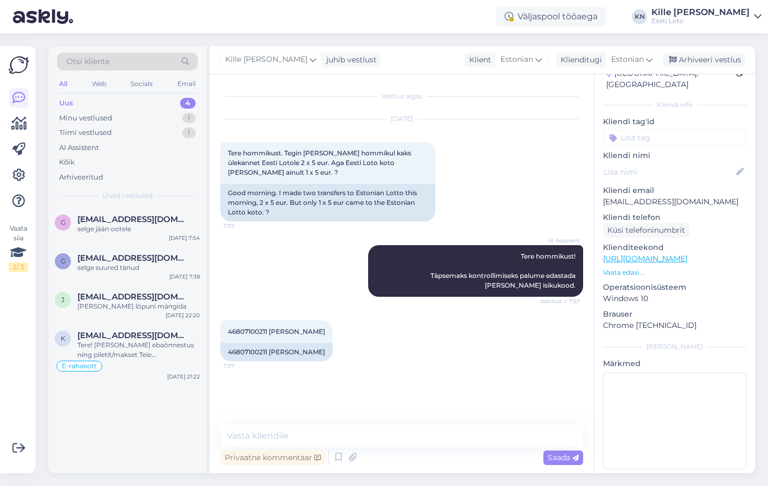
click at [359, 424] on div "Vestlus algas [DATE] Tere hommikust. Tegin [PERSON_NAME] hommikul kaks ülekanne…" at bounding box center [402, 273] width 384 height 399
click at [359, 429] on textarea at bounding box center [401, 436] width 363 height 23
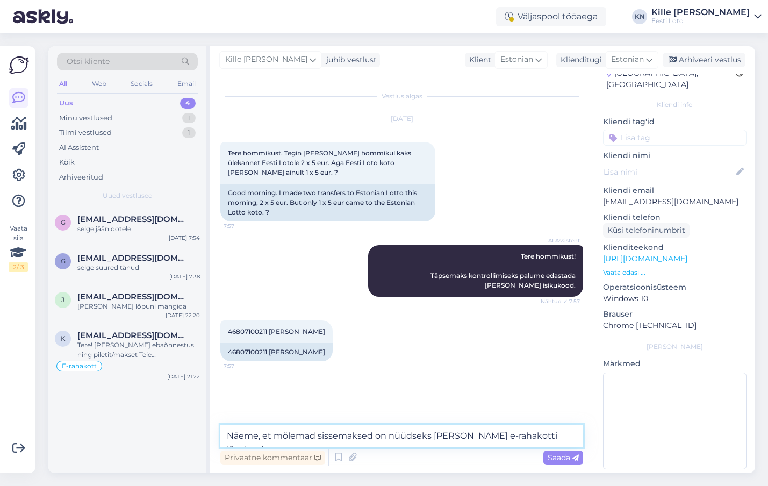
type textarea "Näeme, et mõlemad sissemaksed on nüüdseks [PERSON_NAME] e-rahakotti jõudnud."
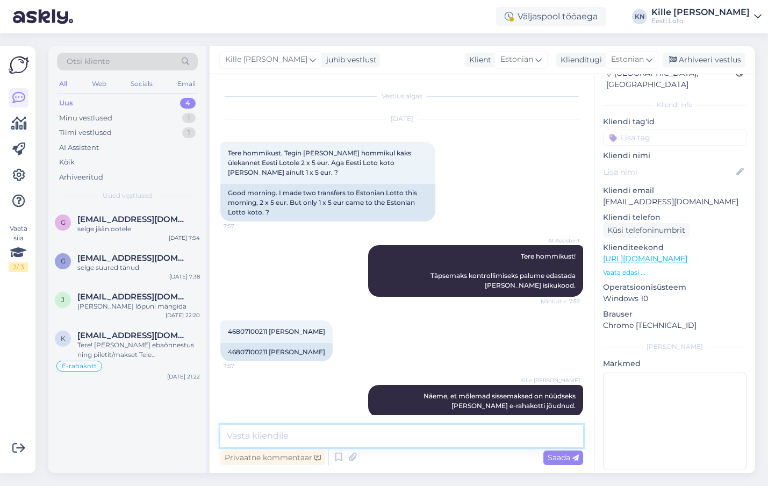
scroll to position [14, 0]
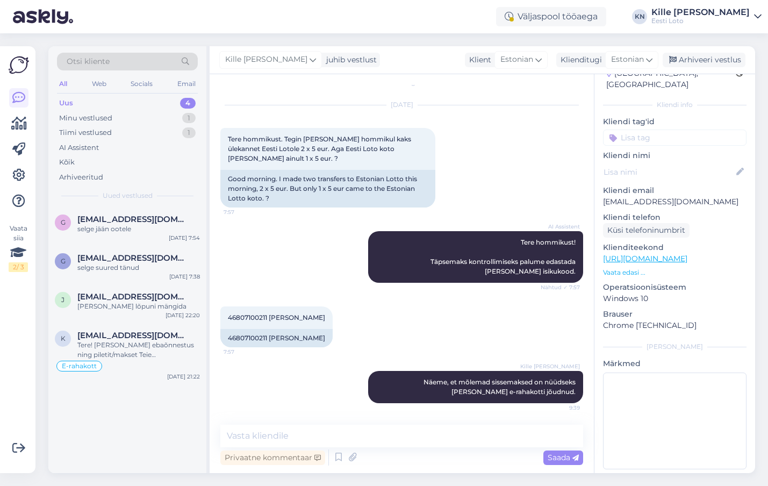
click at [654, 130] on input at bounding box center [675, 138] width 144 height 16
type input "e-ra"
click at [665, 164] on span "E-rahakott" at bounding box center [675, 167] width 35 height 6
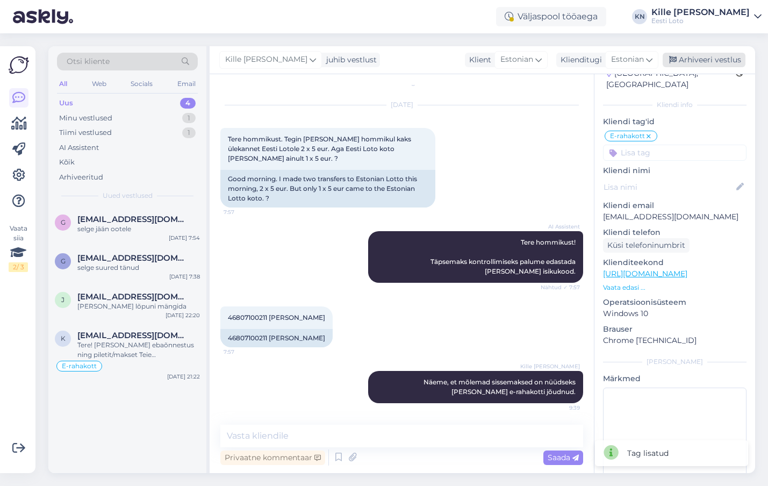
click at [684, 63] on div "Arhiveeri vestlus" at bounding box center [704, 60] width 83 height 15
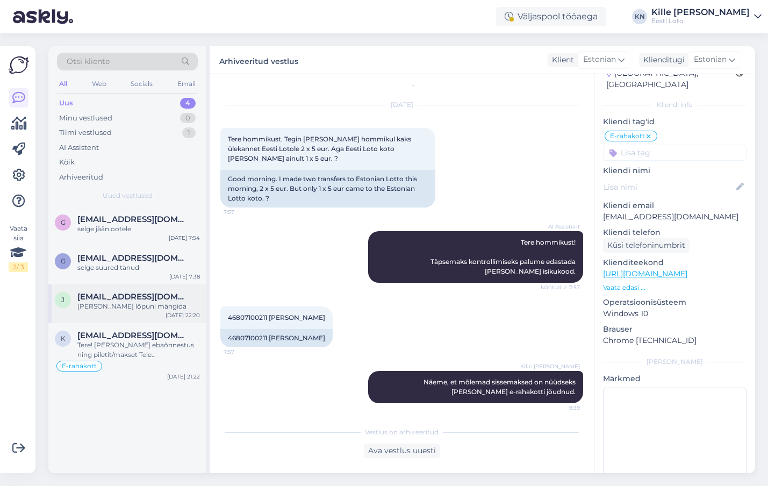
click at [154, 311] on div "[PERSON_NAME] lõpuni mängida" at bounding box center [138, 307] width 123 height 10
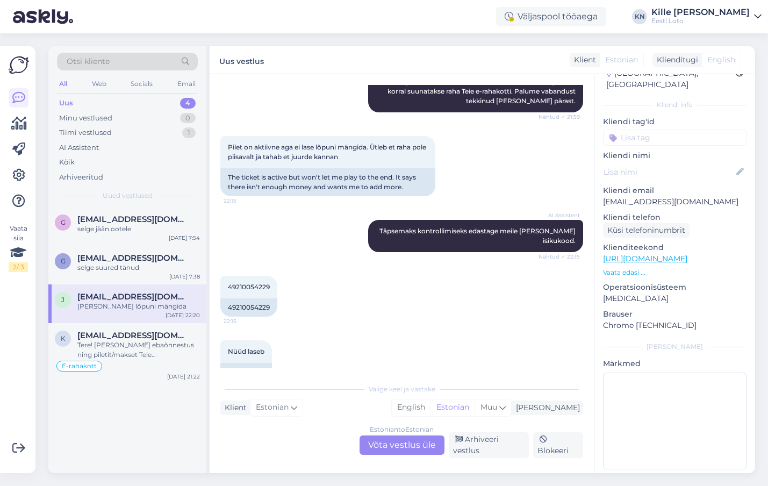
scroll to position [341, 0]
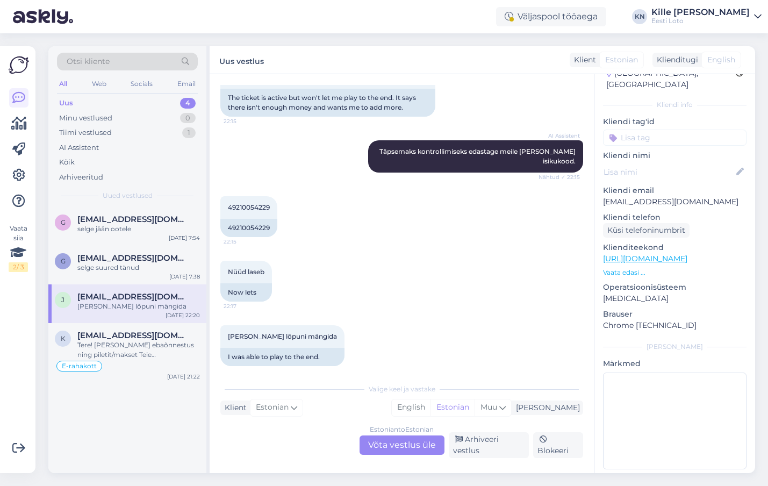
click at [690, 132] on input at bounding box center [675, 138] width 144 height 16
type input "e-kii"
click at [690, 164] on span "e-kiirloterii" at bounding box center [675, 167] width 34 height 6
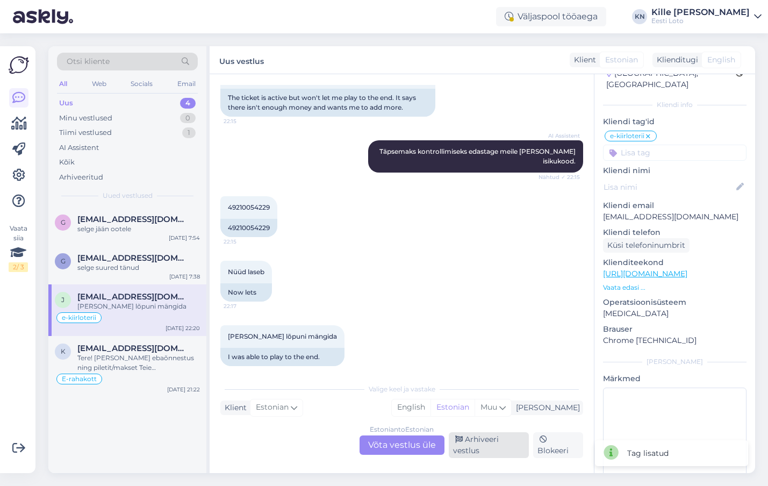
click at [488, 439] on div "Arhiveeri vestlus" at bounding box center [489, 445] width 80 height 26
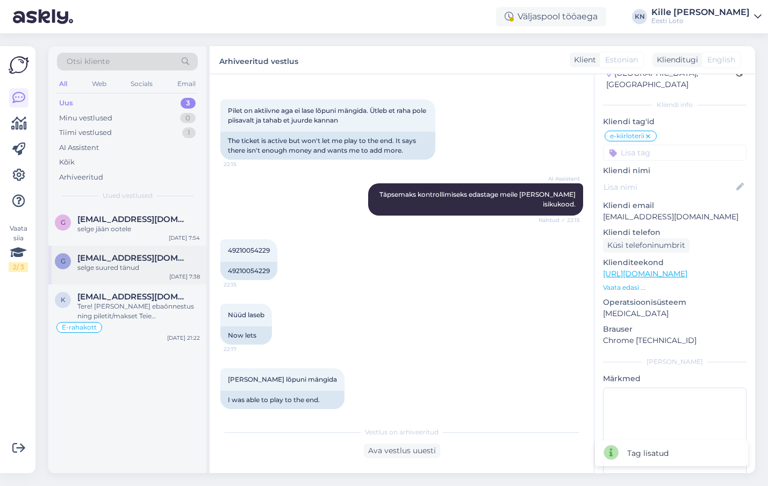
click at [148, 272] on div "selge suured tänud" at bounding box center [138, 268] width 123 height 10
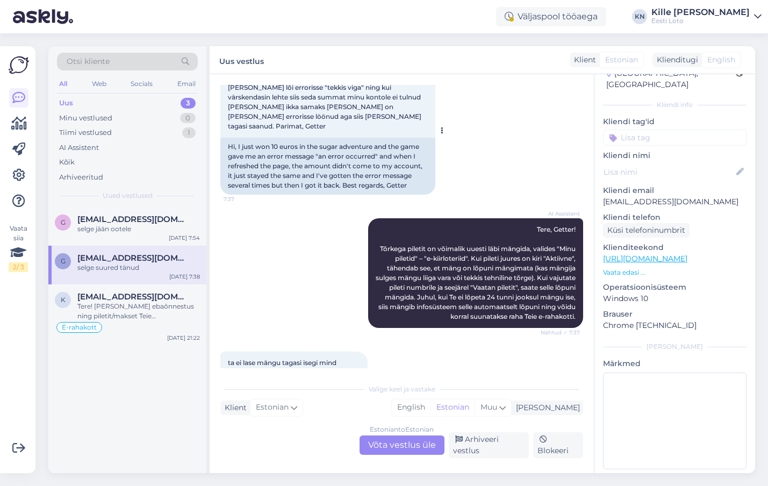
scroll to position [0, 0]
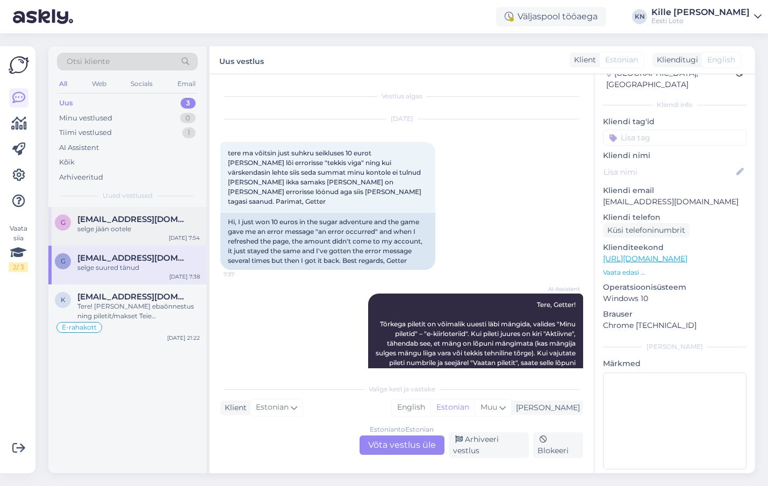
click at [105, 231] on div "selge jään ootele" at bounding box center [138, 229] width 123 height 10
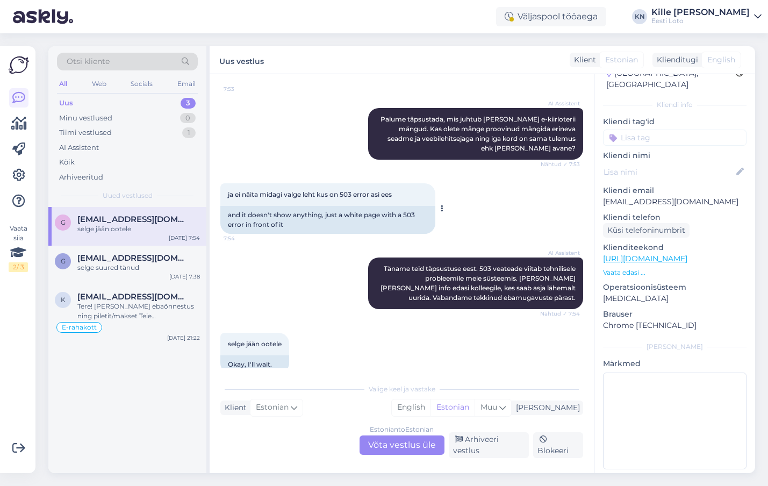
scroll to position [391, 0]
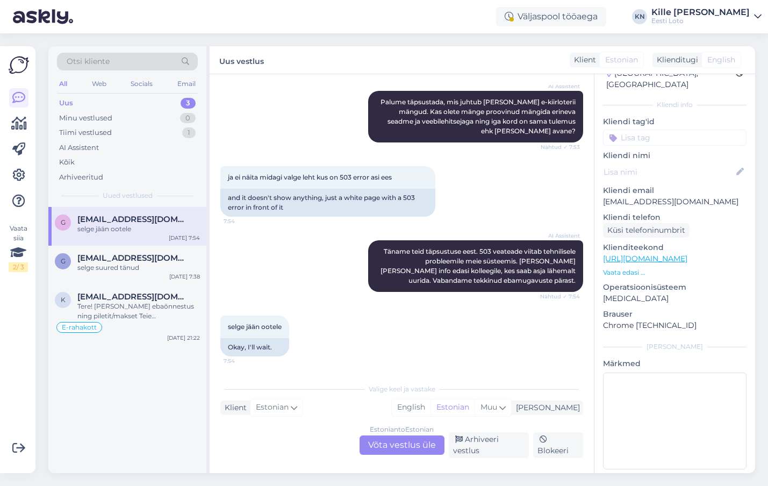
click at [626, 196] on p "[EMAIL_ADDRESS][DOMAIN_NAME]" at bounding box center [675, 201] width 144 height 11
click at [97, 255] on span "[EMAIL_ADDRESS][DOMAIN_NAME]" at bounding box center [133, 258] width 112 height 10
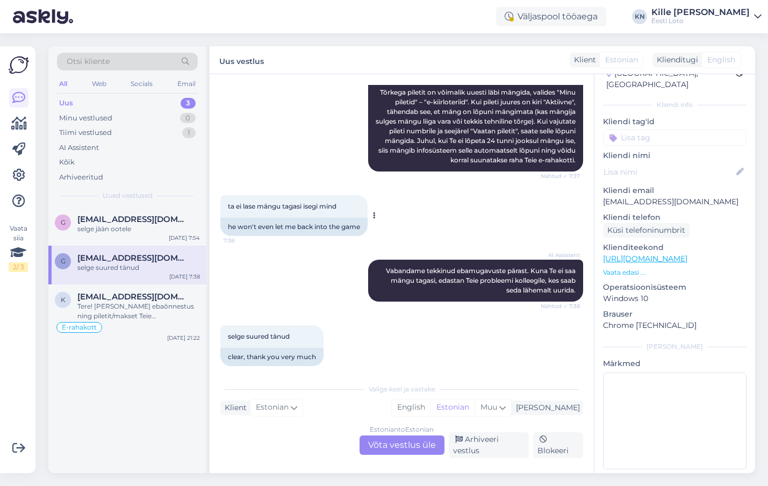
scroll to position [0, 0]
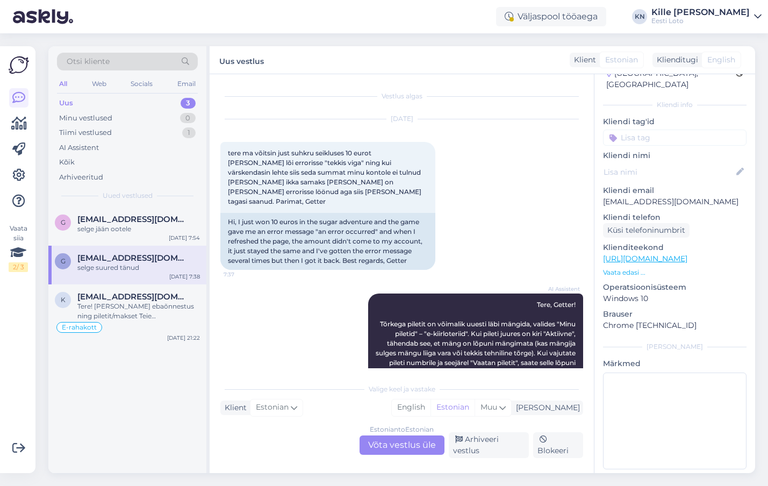
click at [400, 443] on div "Estonian to Estonian Võta vestlus üle" at bounding box center [402, 445] width 85 height 19
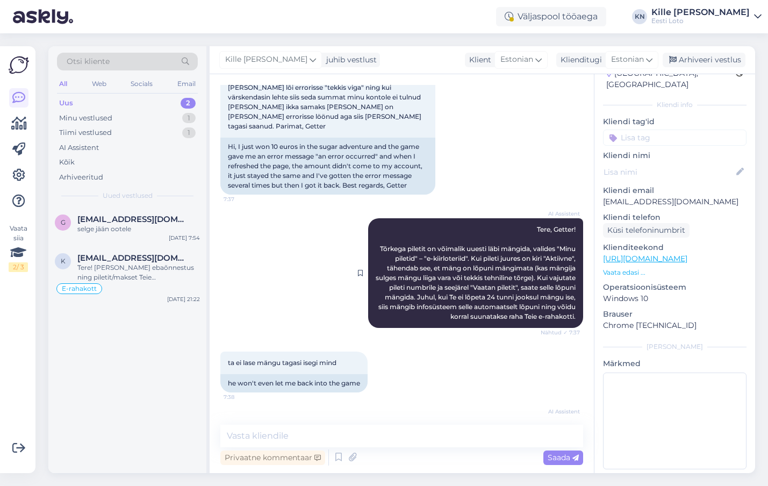
scroll to position [185, 0]
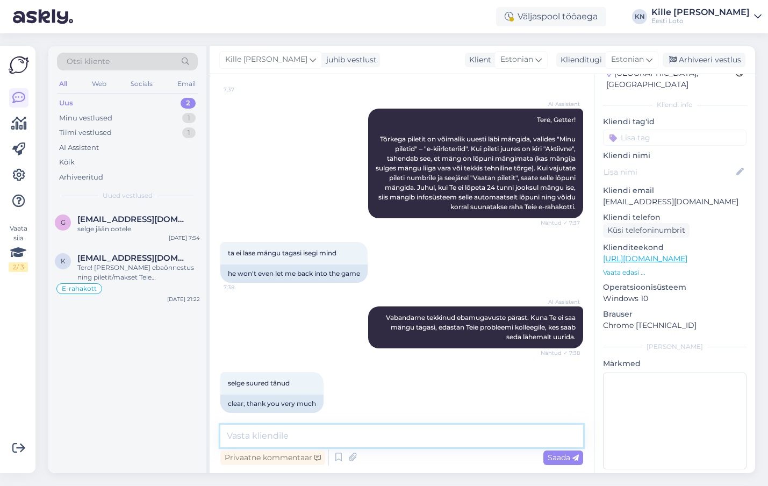
click at [351, 432] on textarea at bounding box center [401, 436] width 363 height 23
click at [382, 434] on textarea "Palun teatage meile pileti number." at bounding box center [401, 436] width 363 height 23
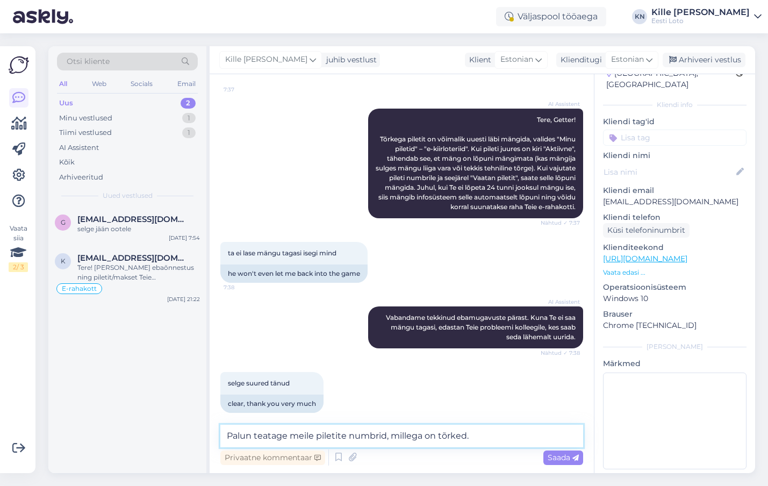
type textarea "Palun teatage meile piletite numbrid, millega on tõrked."
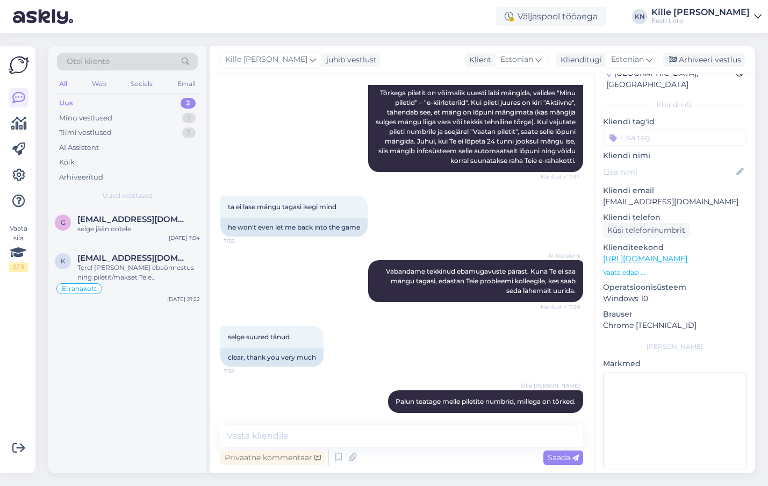
click at [651, 130] on input at bounding box center [675, 138] width 144 height 16
type input "e-kiir"
click at [674, 164] on span "e-kiirloterii" at bounding box center [675, 167] width 34 height 6
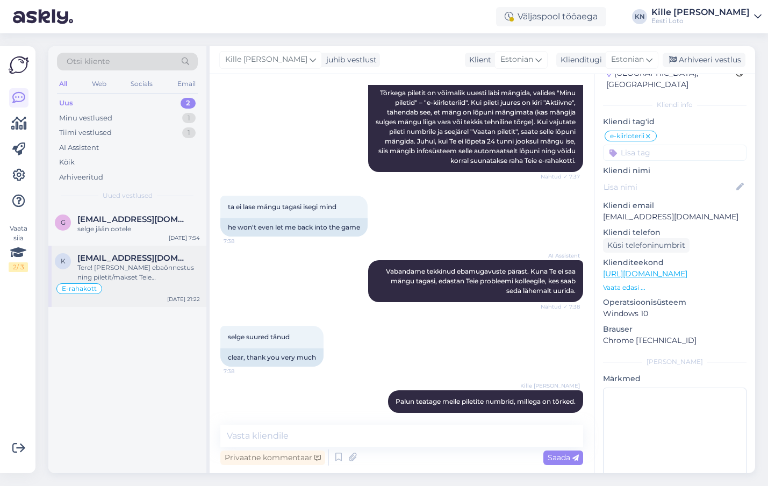
click at [133, 254] on span "[EMAIL_ADDRESS][DOMAIN_NAME]" at bounding box center [133, 258] width 112 height 10
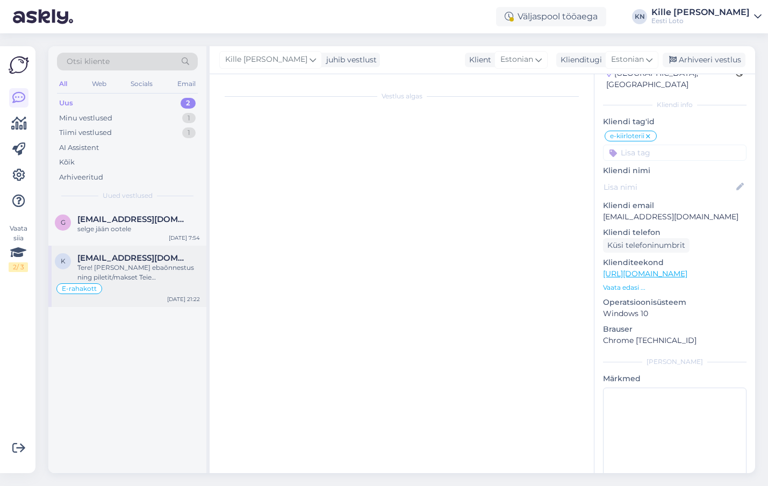
scroll to position [854, 0]
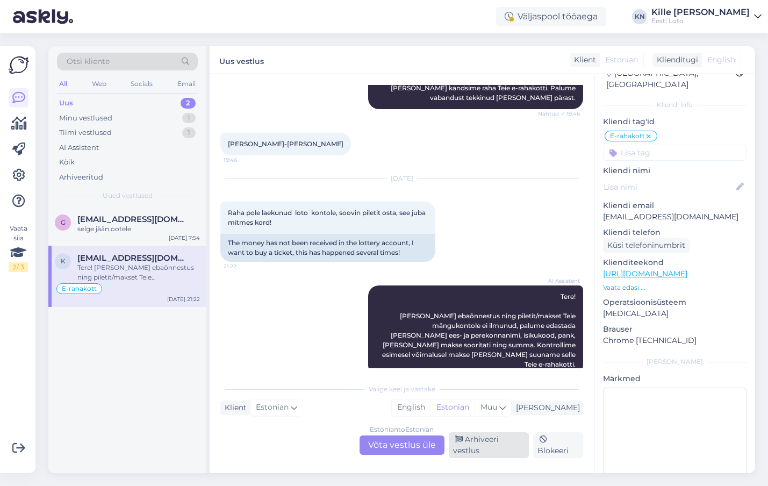
click at [475, 451] on div "Arhiveeri vestlus" at bounding box center [489, 445] width 80 height 26
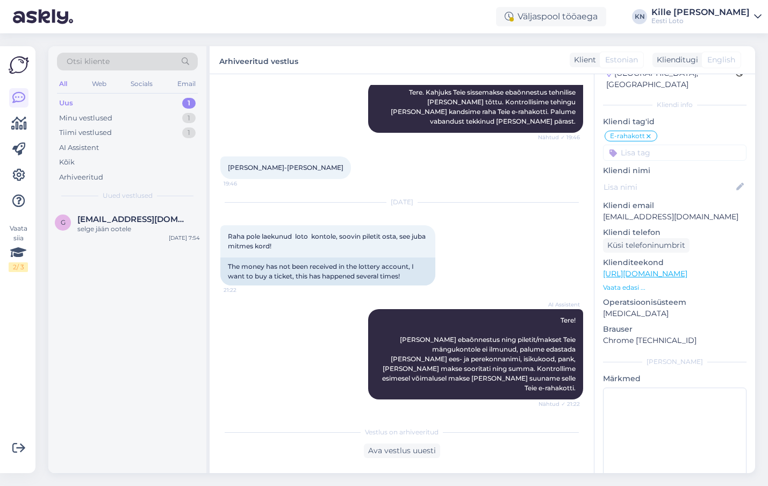
scroll to position [811, 0]
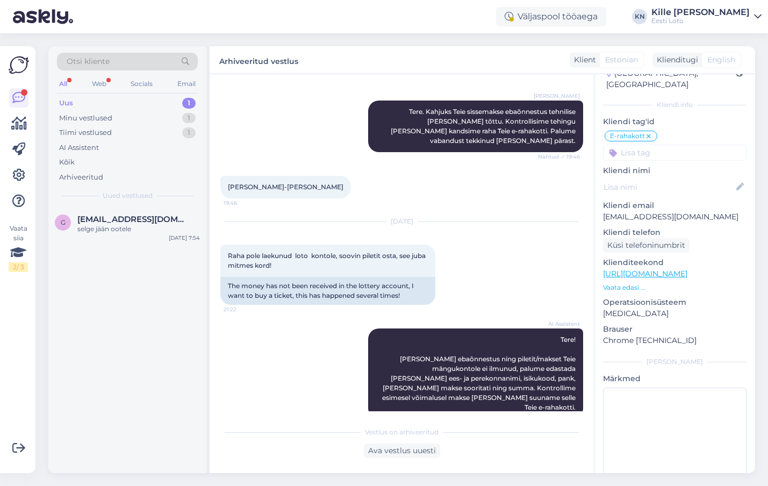
click at [149, 95] on div "Otsi kliente All Web Socials Email Uus 1 Minu vestlused 1 Tiimi vestlused 1 AI …" at bounding box center [127, 126] width 158 height 161
click at [147, 103] on div "Uus 1" at bounding box center [127, 103] width 141 height 15
click at [138, 227] on div "selge jään ootele" at bounding box center [138, 229] width 123 height 10
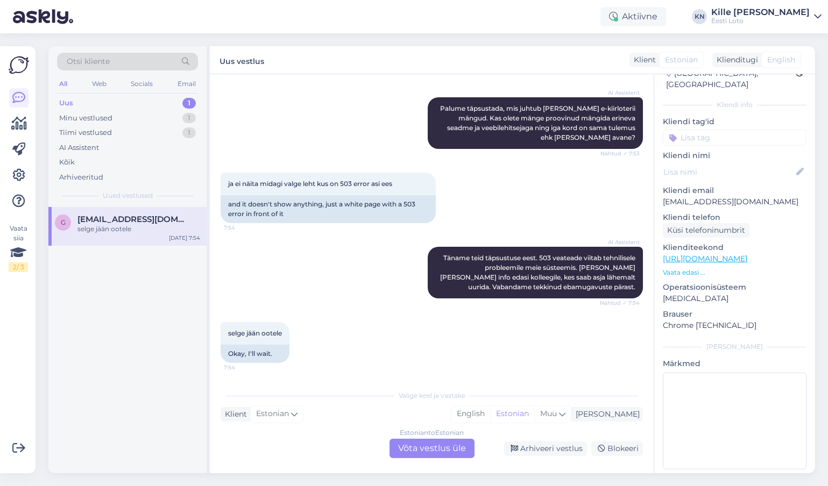
scroll to position [384, 0]
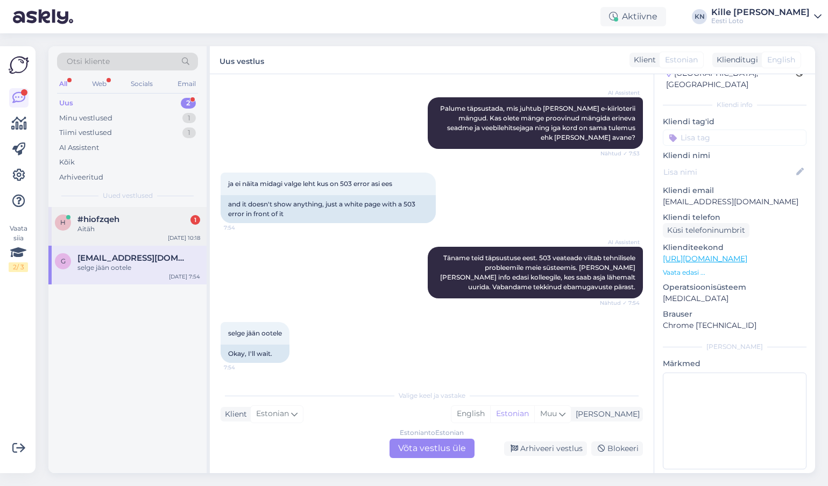
click at [118, 212] on div "h #hiofzqeh 1 Aitäh [DATE] 10:18" at bounding box center [127, 226] width 158 height 39
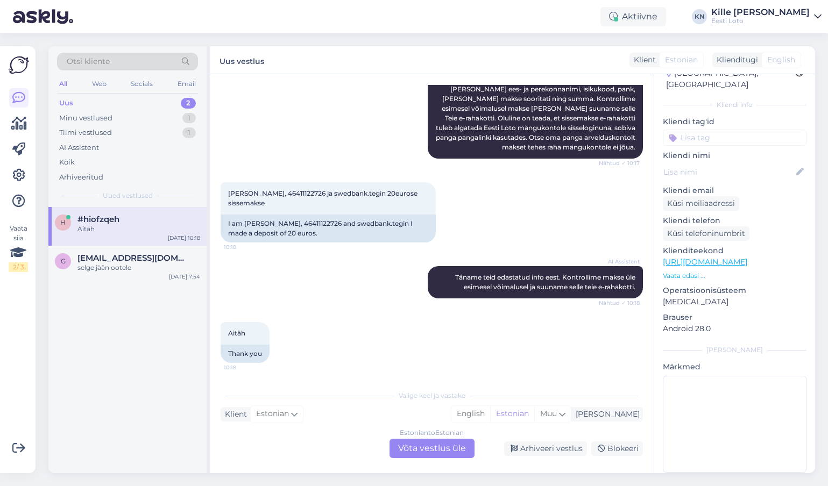
scroll to position [196, 0]
